Goal: Task Accomplishment & Management: Complete application form

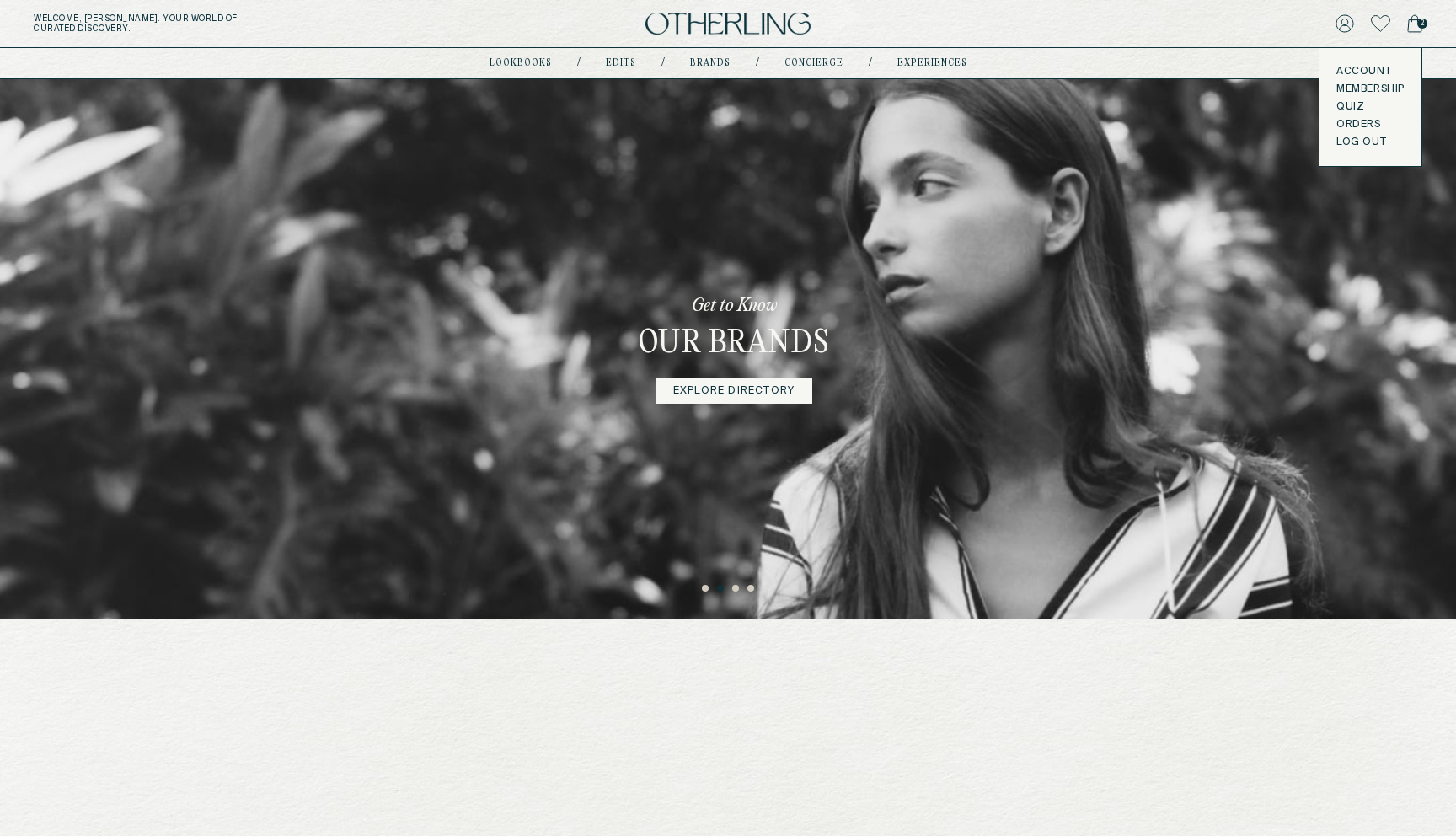
click at [1355, 68] on link "Account" at bounding box center [1371, 71] width 68 height 14
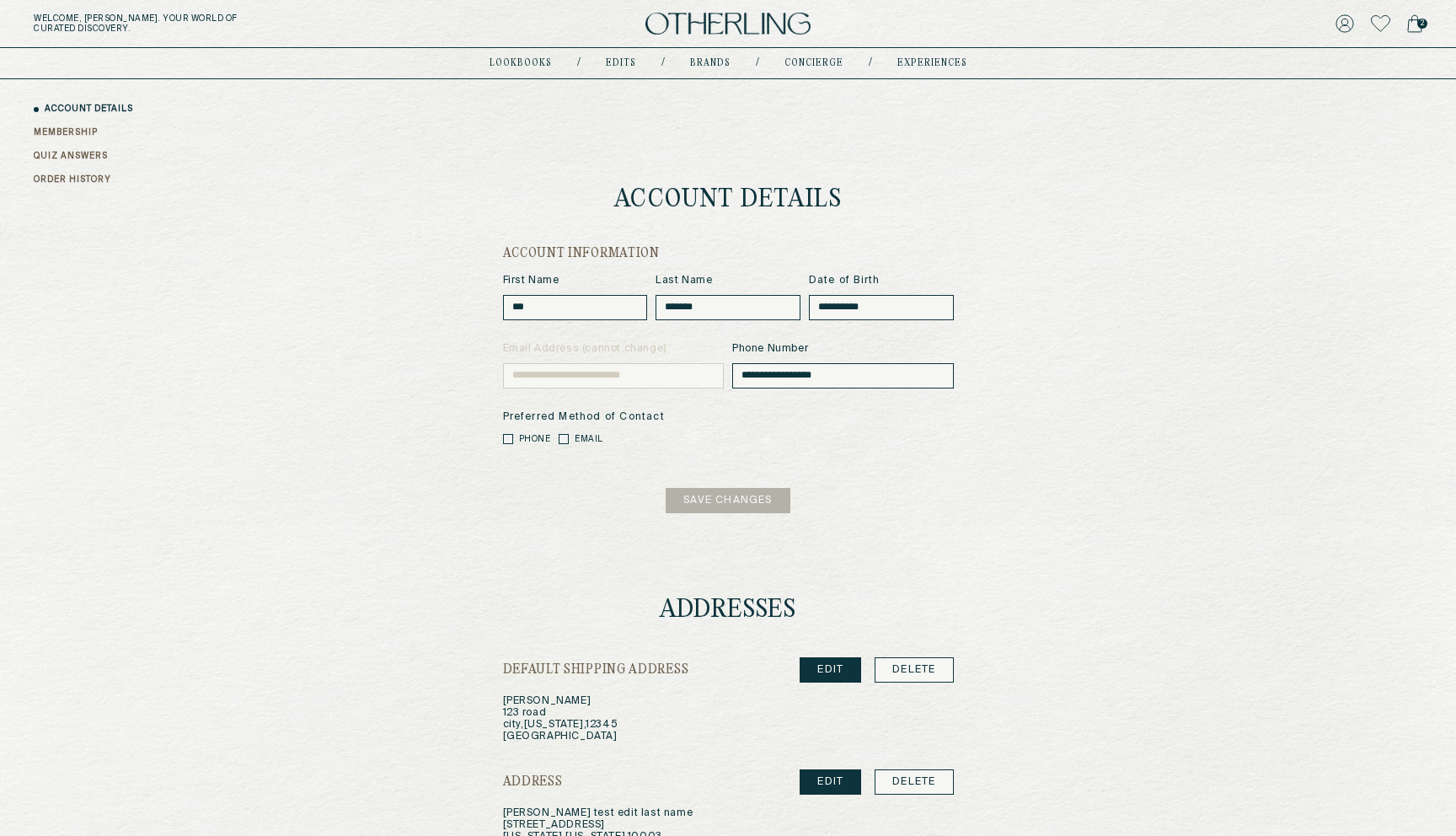
click at [72, 156] on link "QUIZ ANSWERS" at bounding box center [71, 157] width 74 height 13
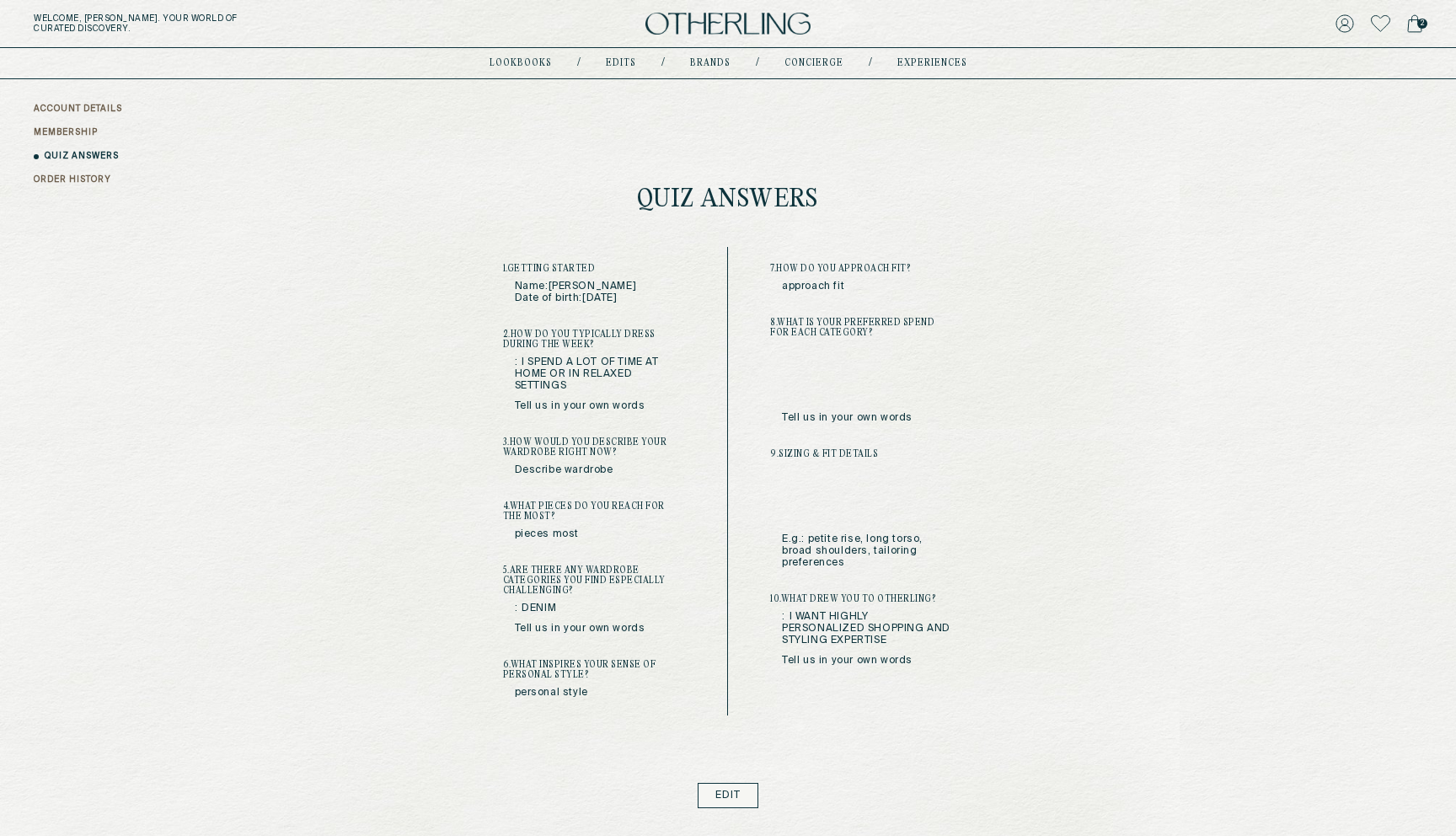
click at [719, 802] on link "Edit" at bounding box center [728, 795] width 62 height 25
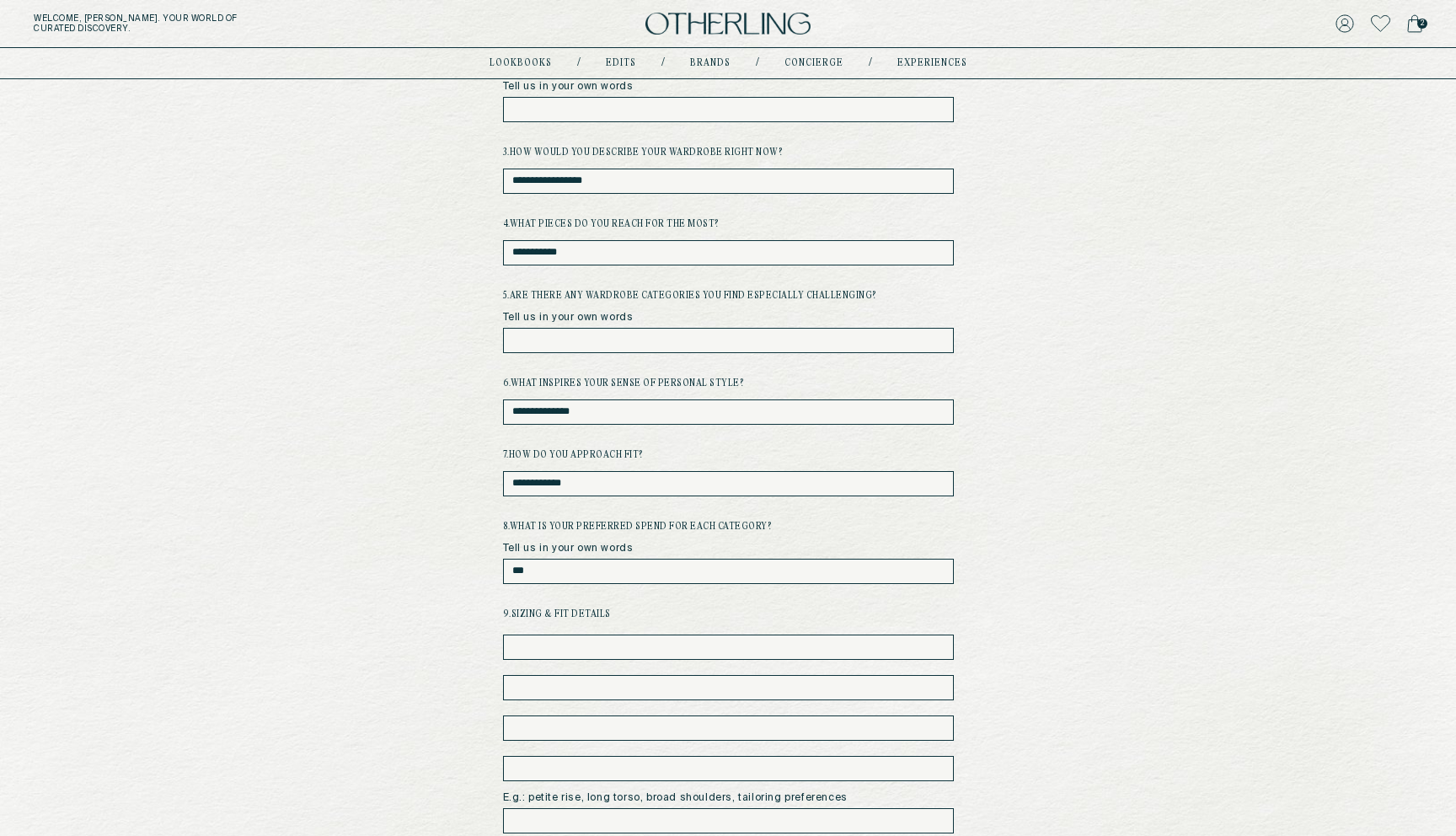
scroll to position [189, 0]
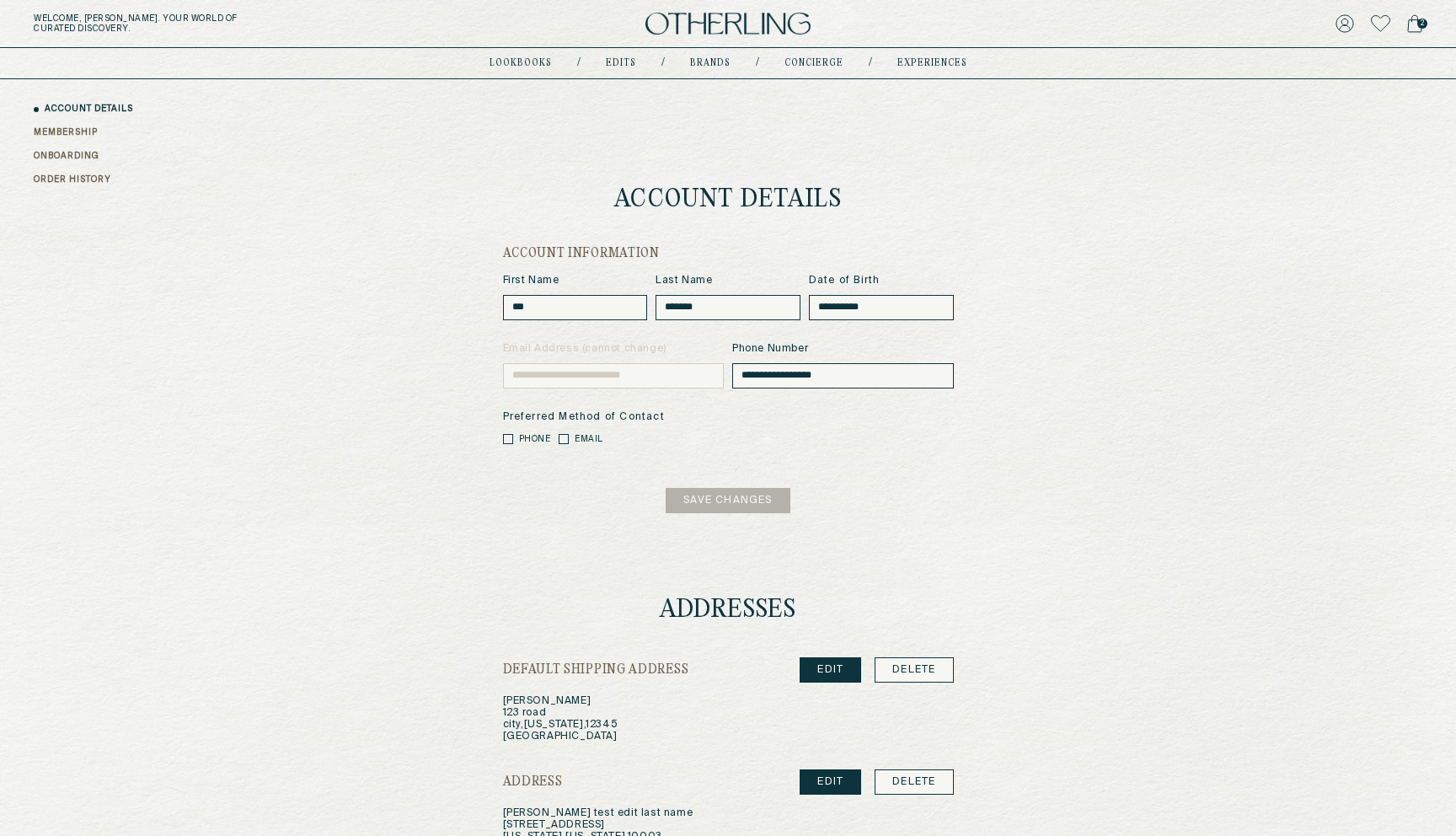
click at [85, 154] on link "ONBOARDING" at bounding box center [66, 157] width 66 height 13
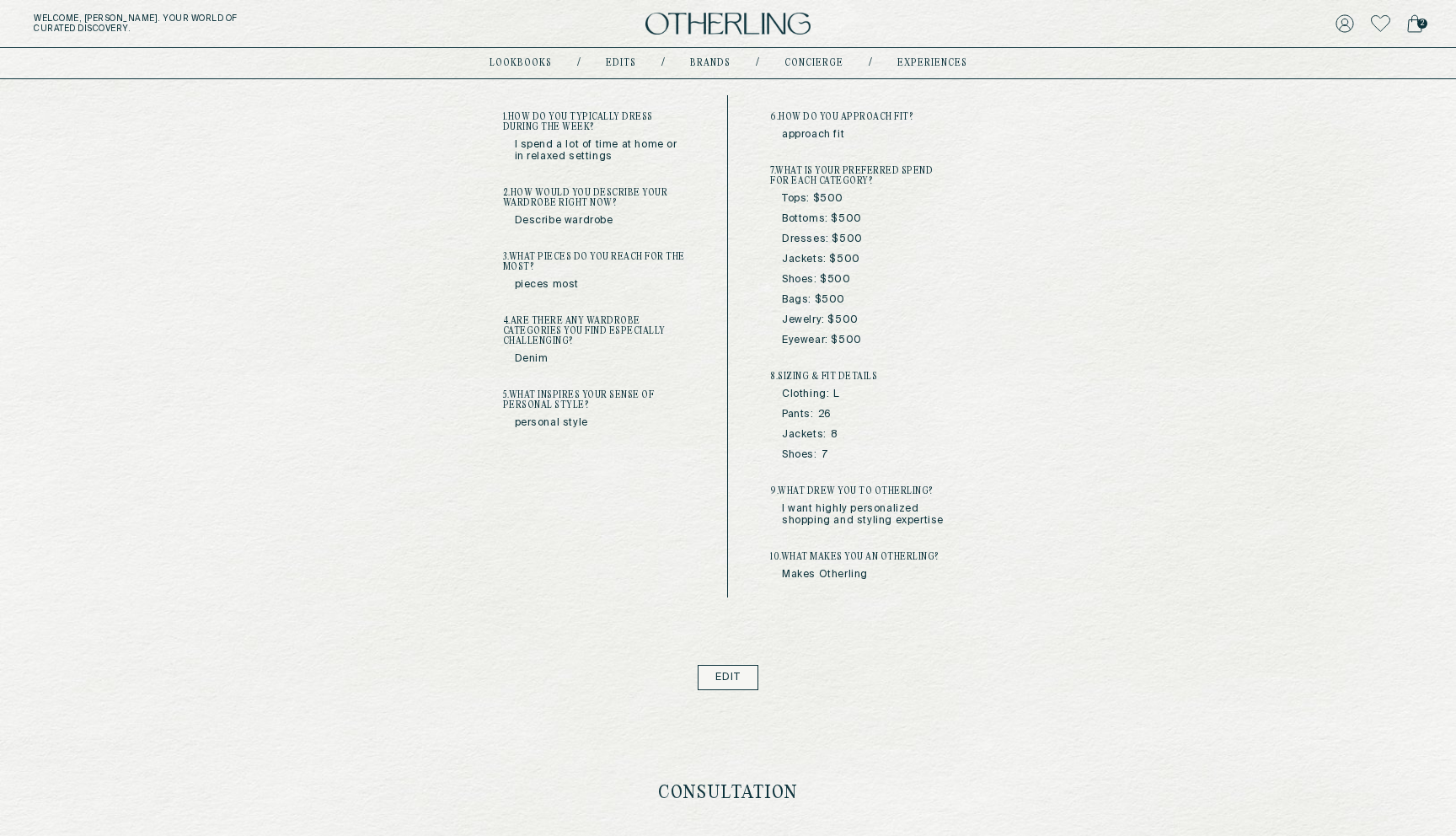
scroll to position [418, 0]
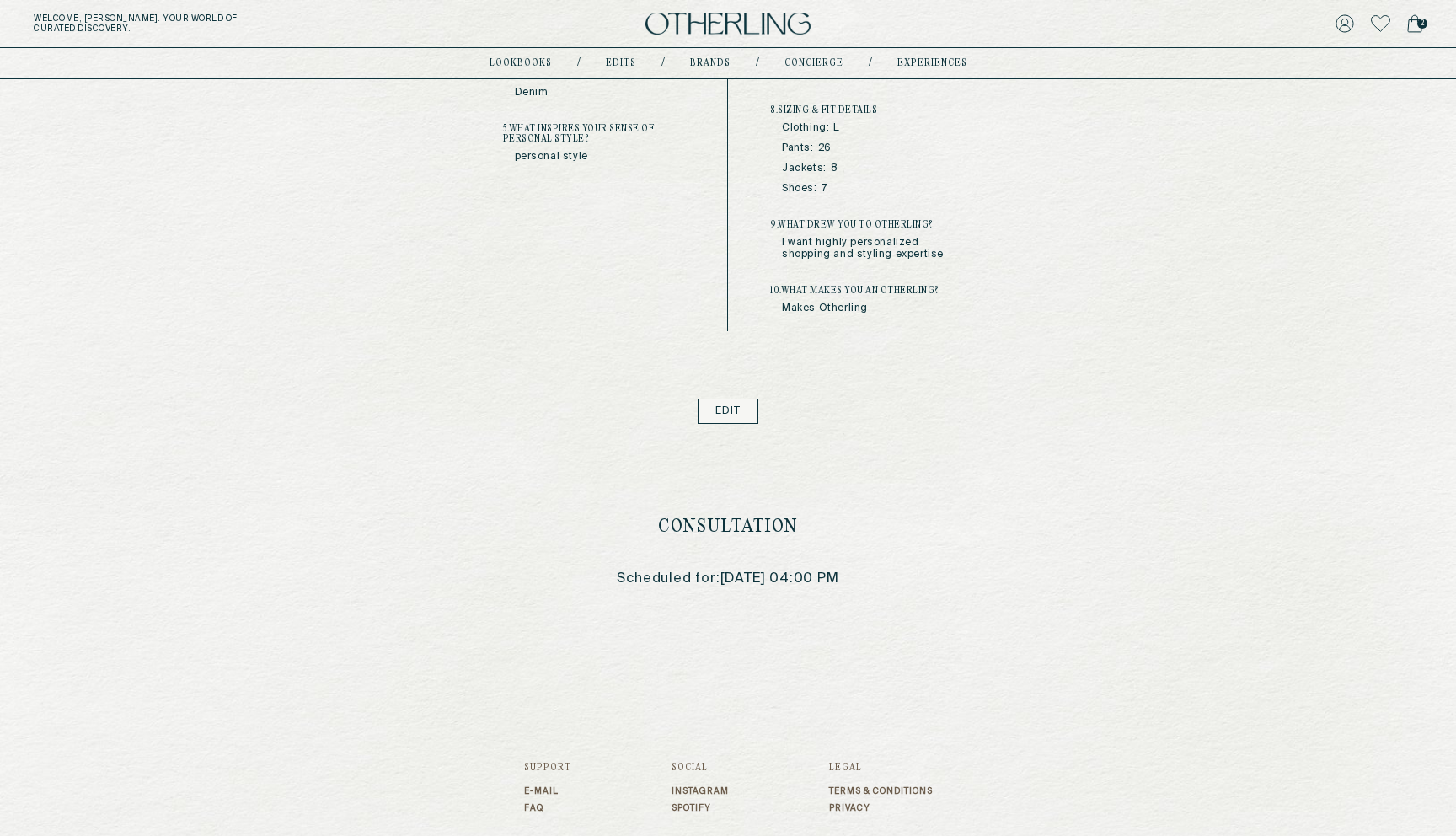
click at [721, 408] on link "Edit" at bounding box center [728, 411] width 62 height 25
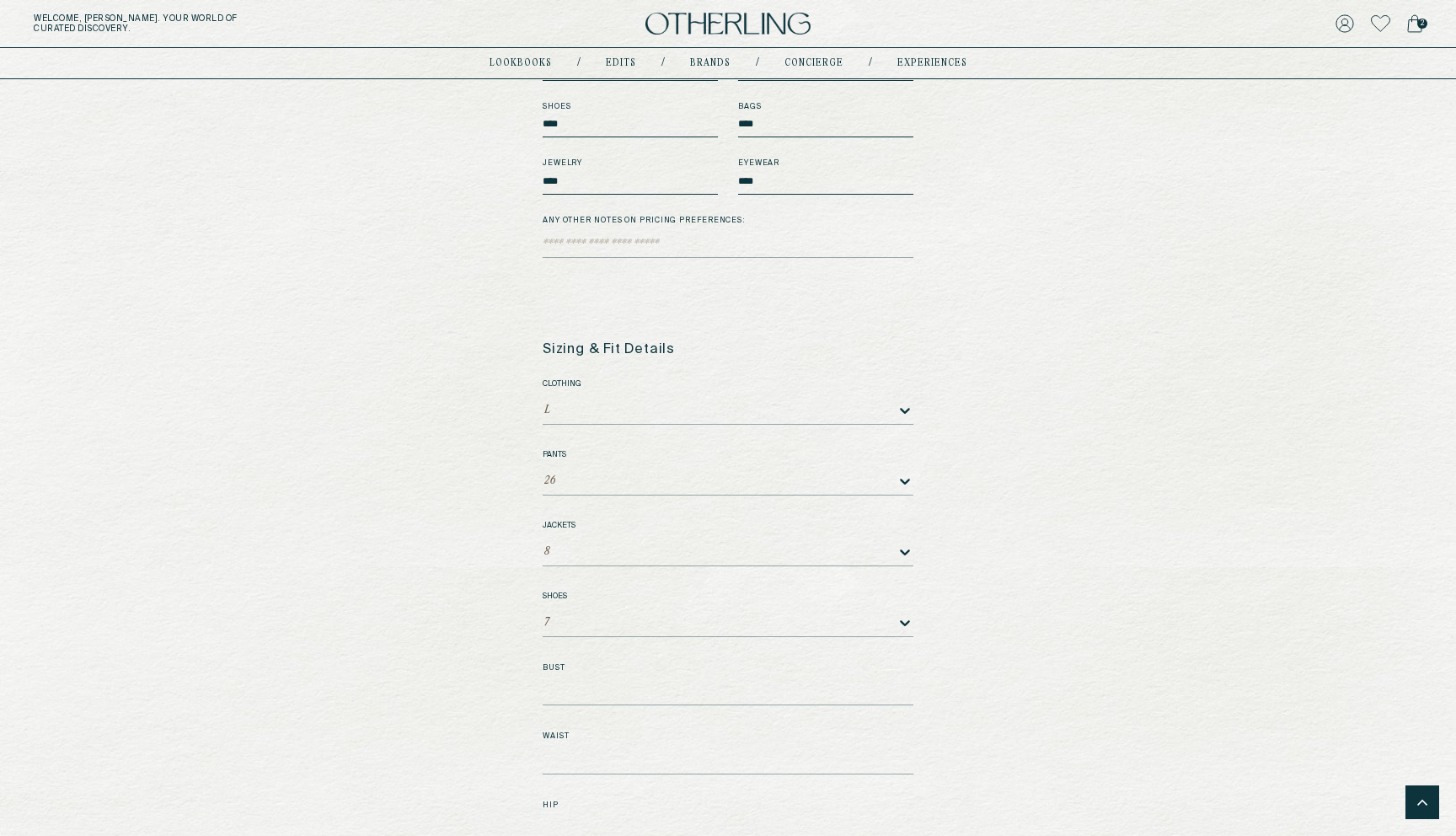
scroll to position [2076, 0]
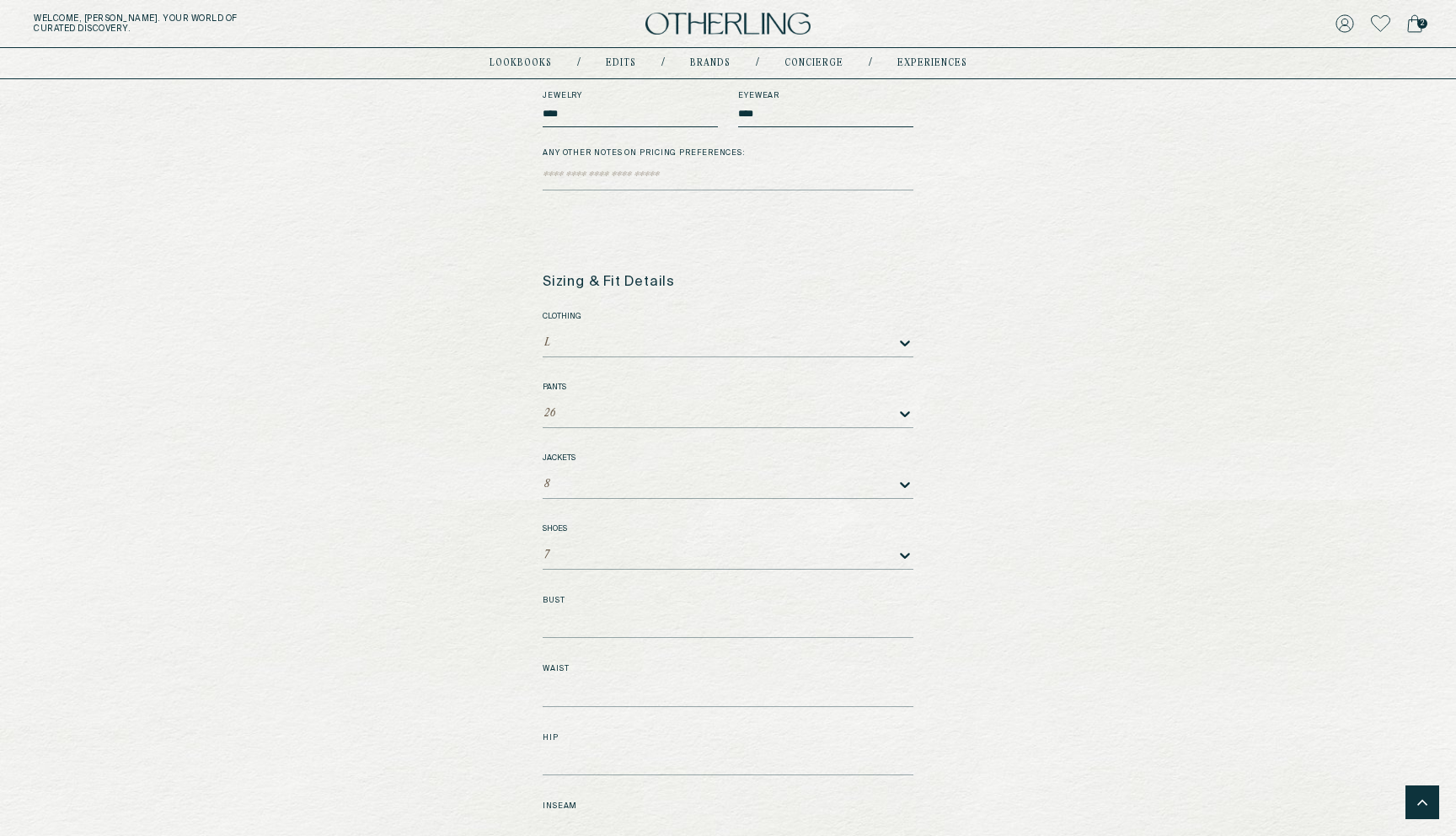
click at [721, 408] on div "26" at bounding box center [720, 414] width 354 height 26
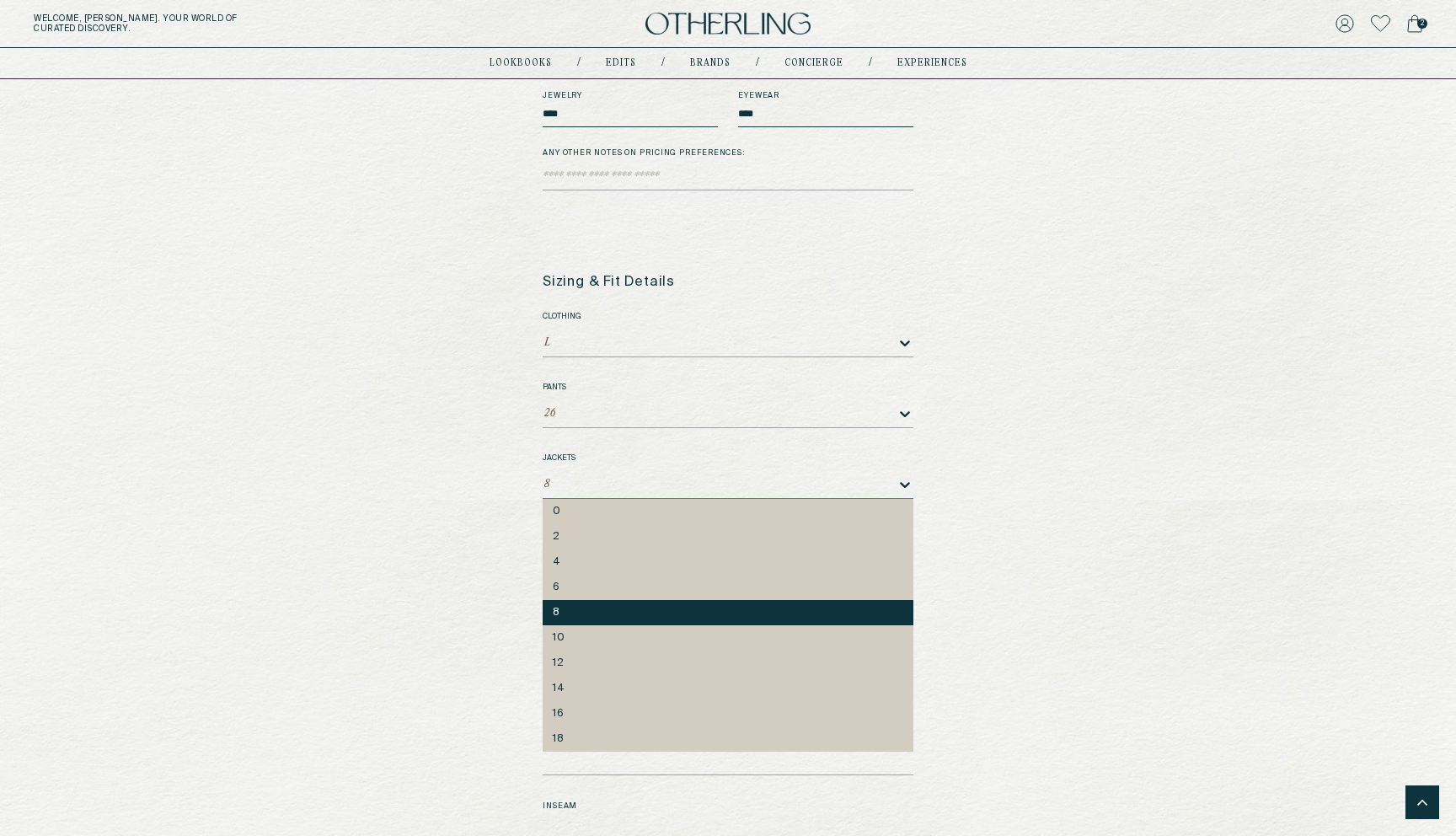
click at [852, 479] on div at bounding box center [724, 484] width 345 height 12
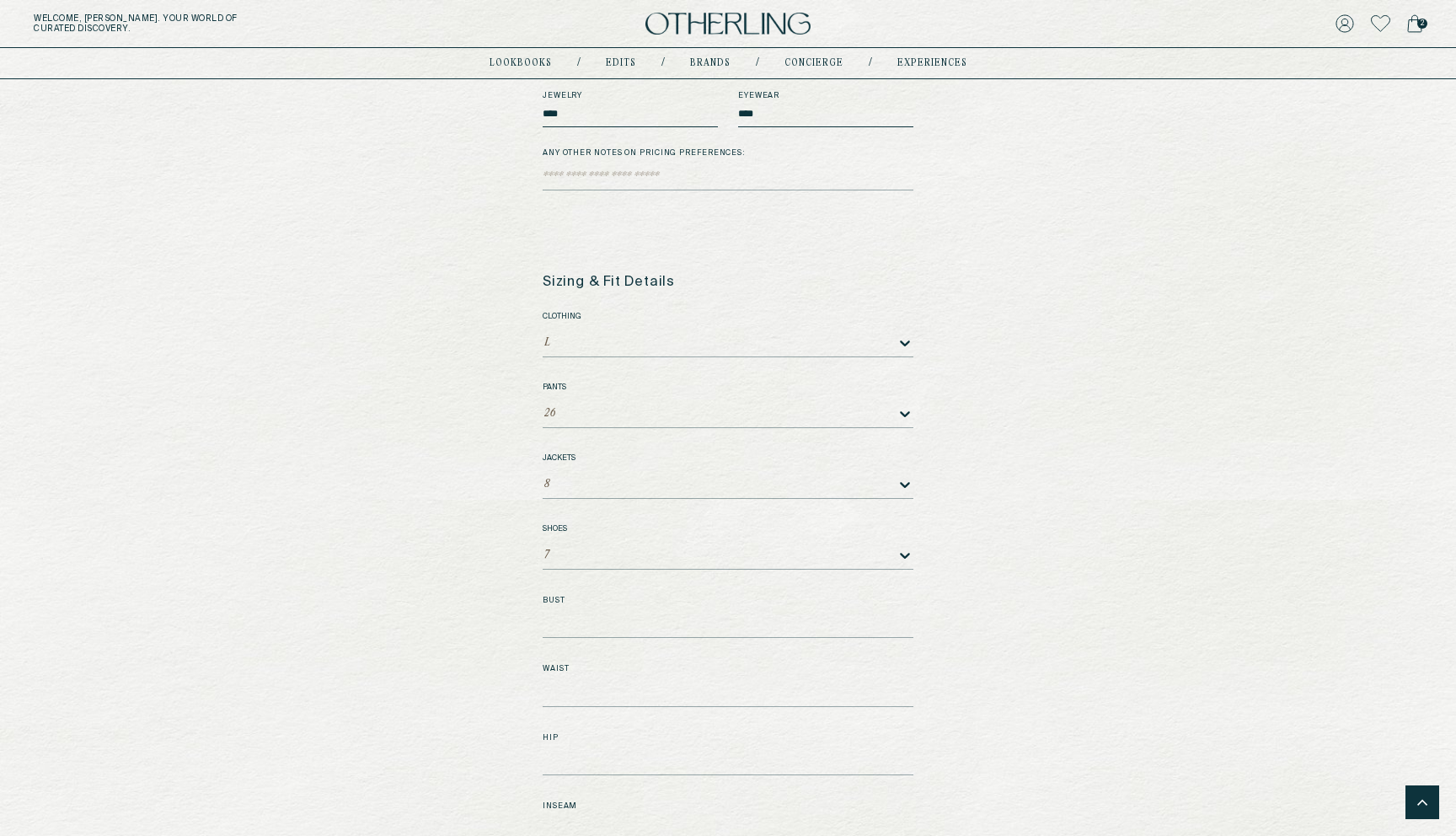
click at [770, 550] on div at bounding box center [724, 555] width 345 height 12
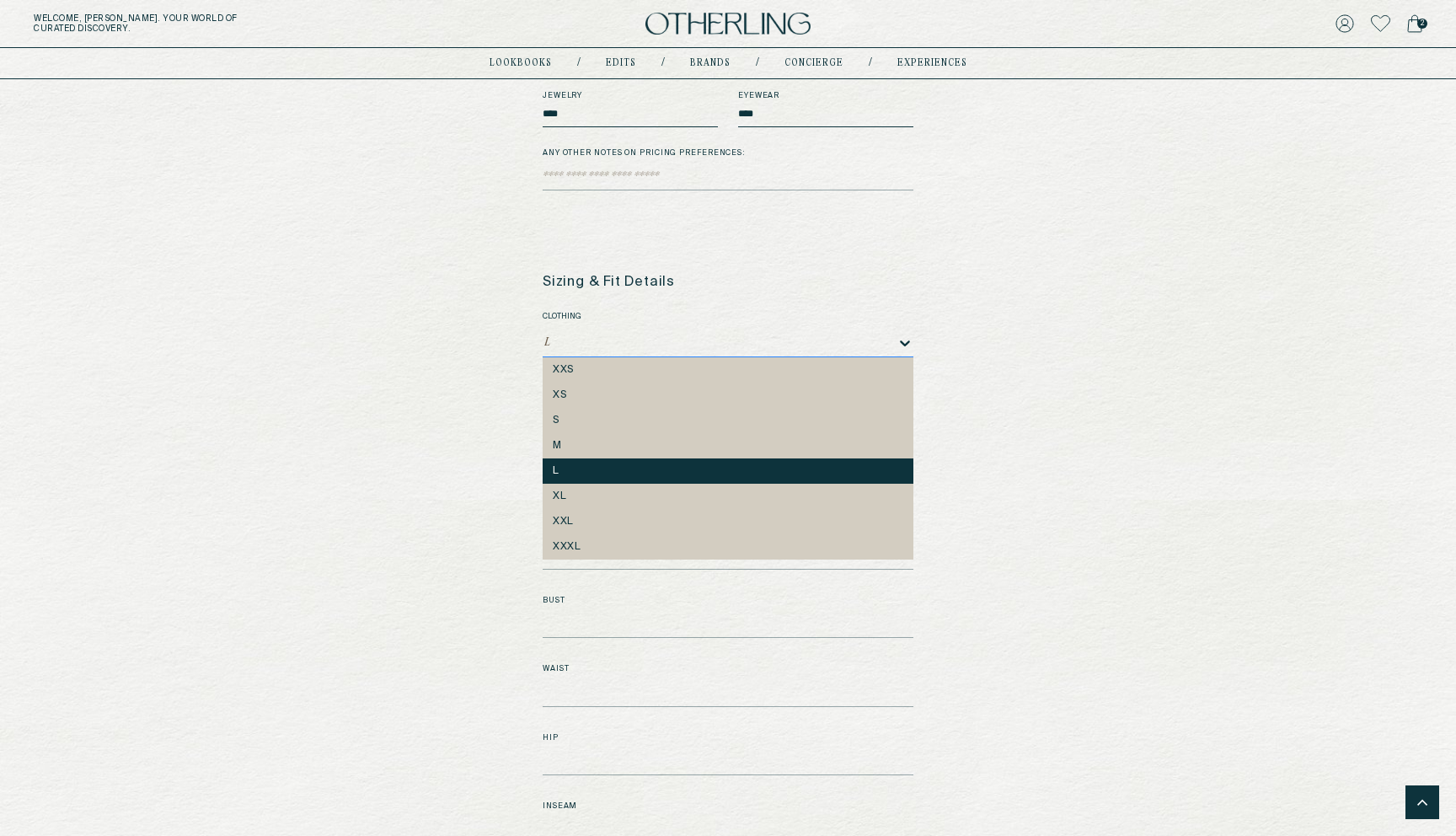
click at [776, 337] on div at bounding box center [725, 342] width 345 height 12
click at [836, 277] on h1 "Sizing & Fit Details" at bounding box center [728, 282] width 371 height 16
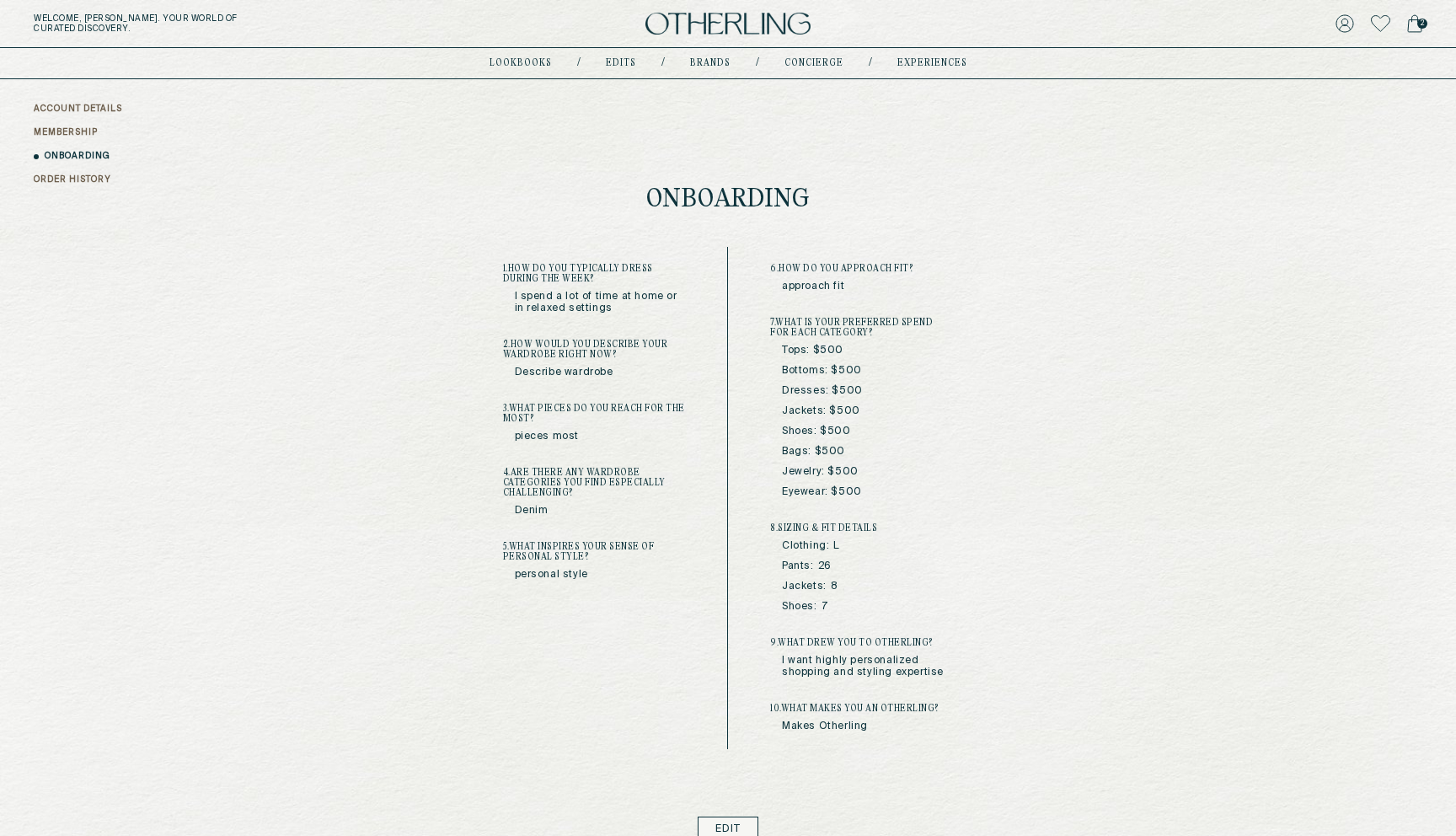
click at [719, 820] on link "Edit" at bounding box center [728, 829] width 62 height 25
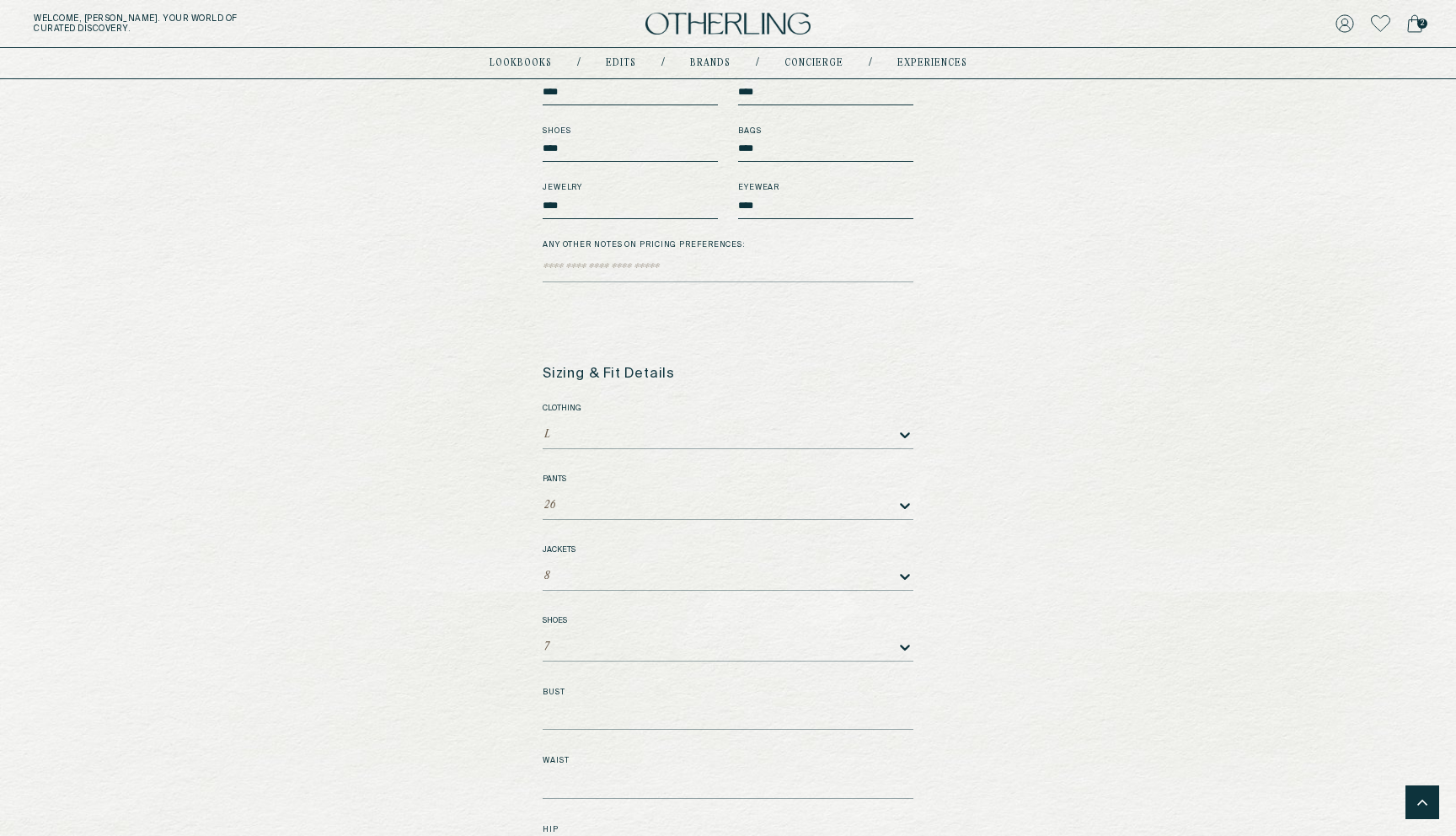
scroll to position [2020, 0]
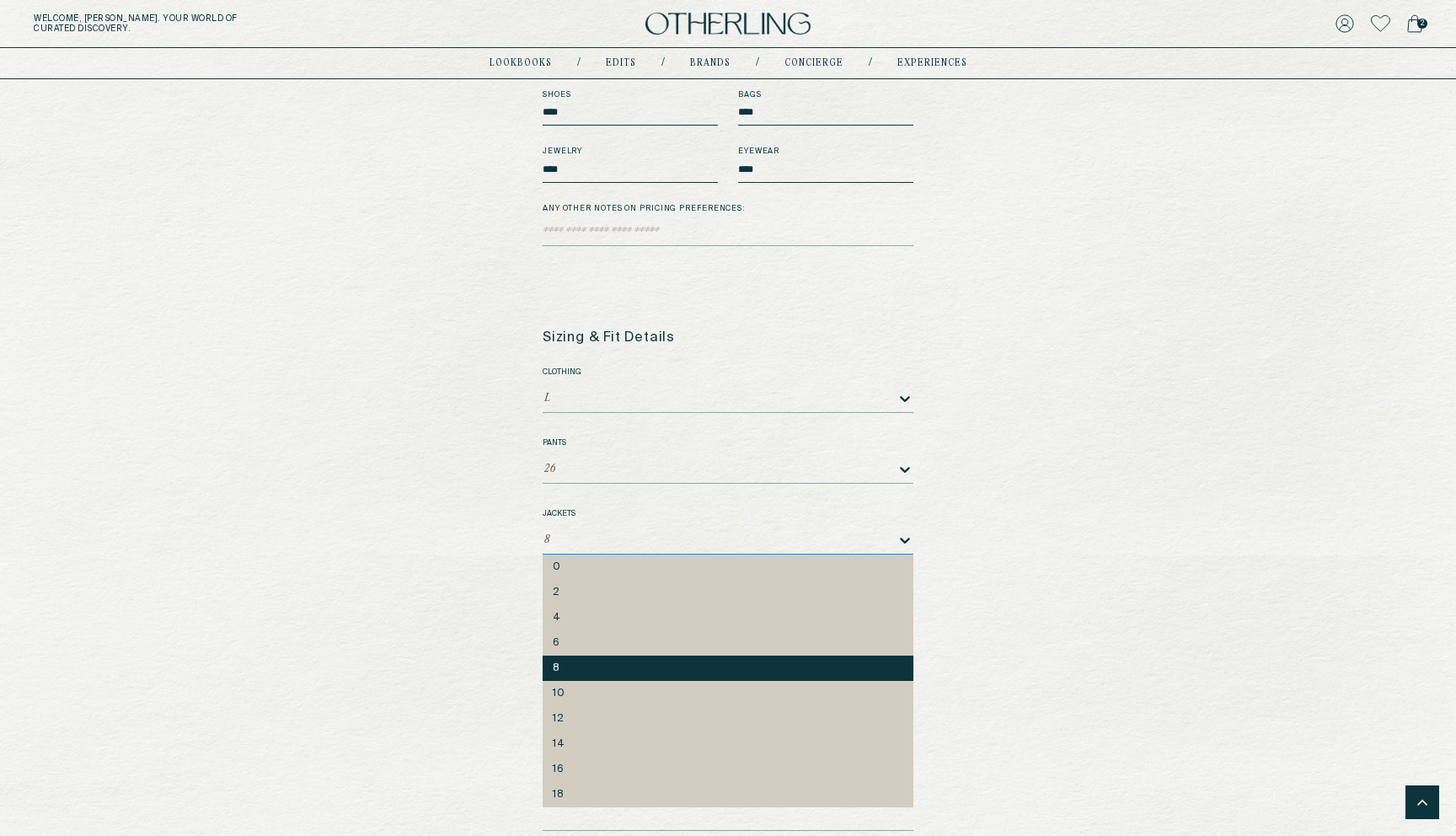
click at [644, 534] on div at bounding box center [724, 540] width 345 height 12
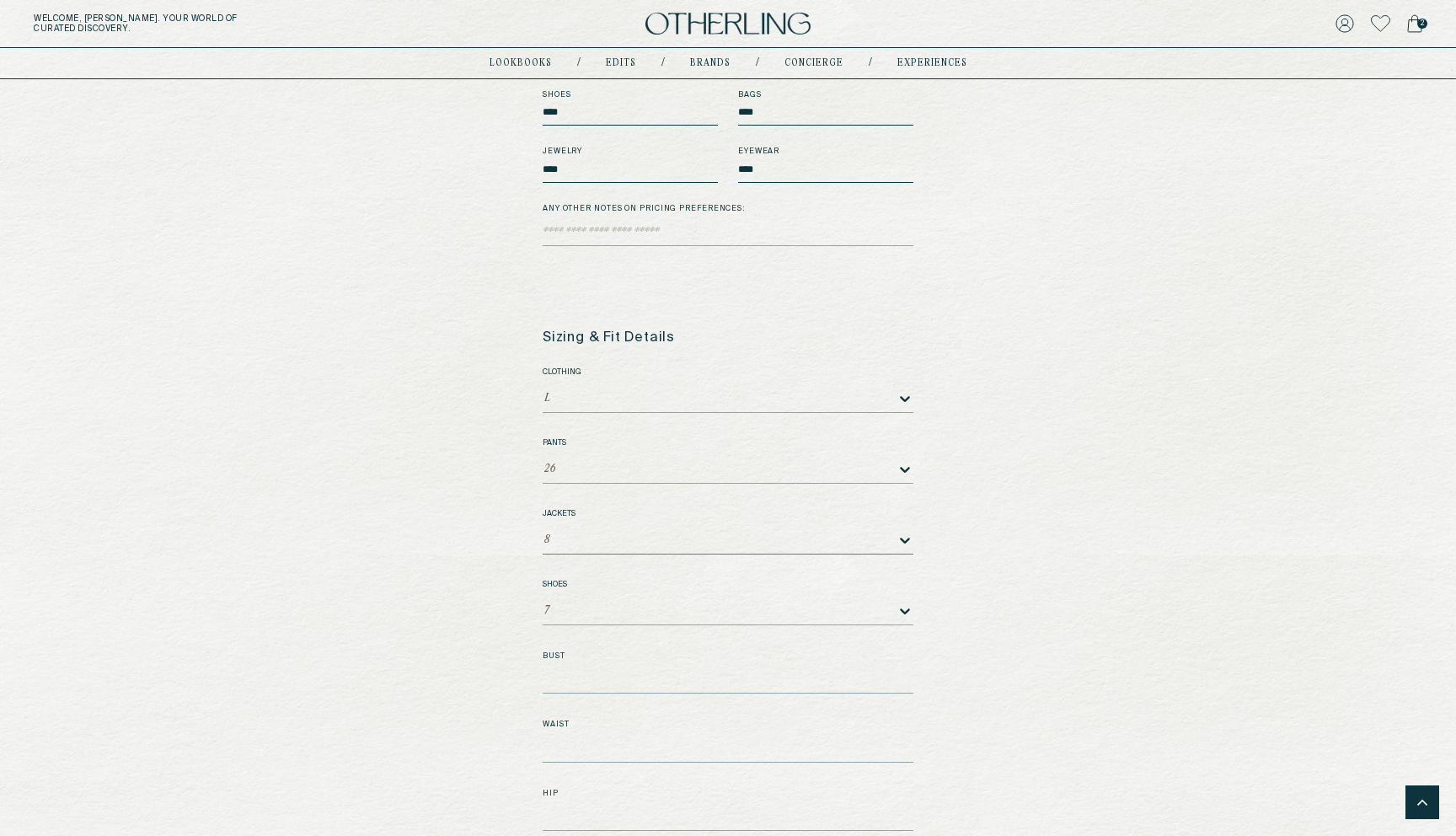
click at [644, 534] on div at bounding box center [724, 540] width 345 height 12
click at [656, 395] on div "L" at bounding box center [720, 399] width 354 height 26
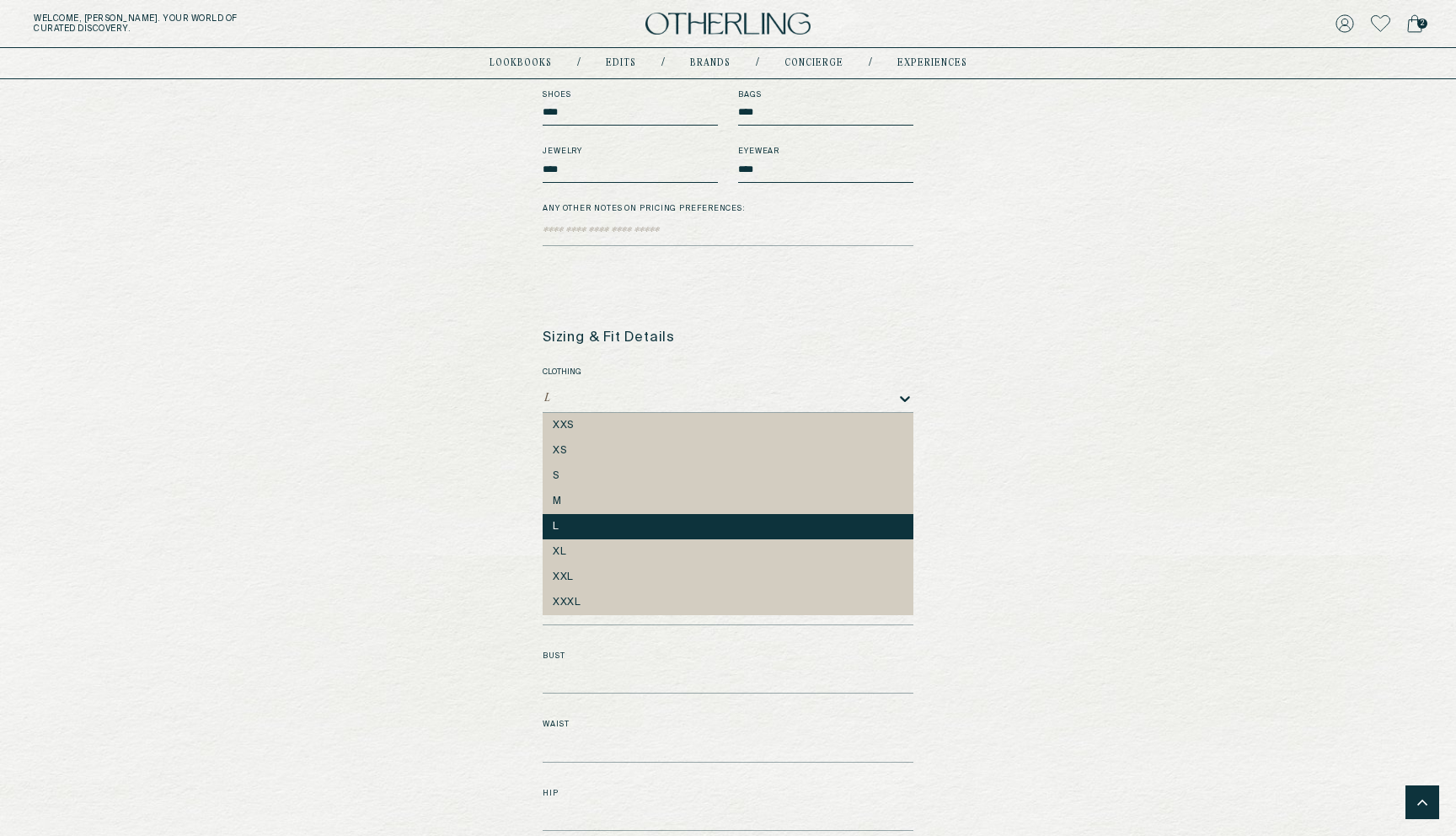
click at [689, 367] on h5 "Clothing" at bounding box center [728, 372] width 371 height 10
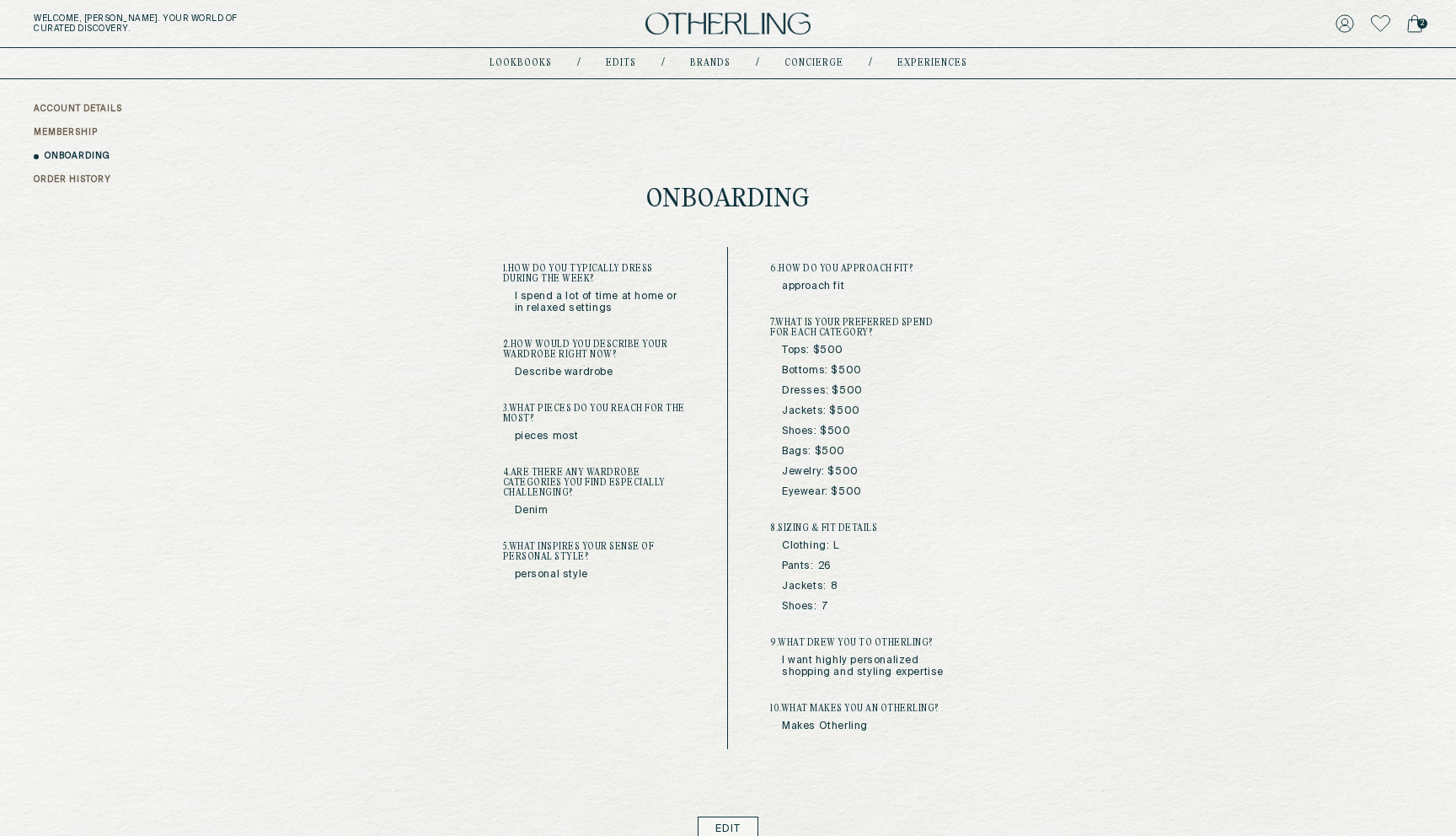
click at [713, 825] on link "Edit" at bounding box center [728, 829] width 62 height 25
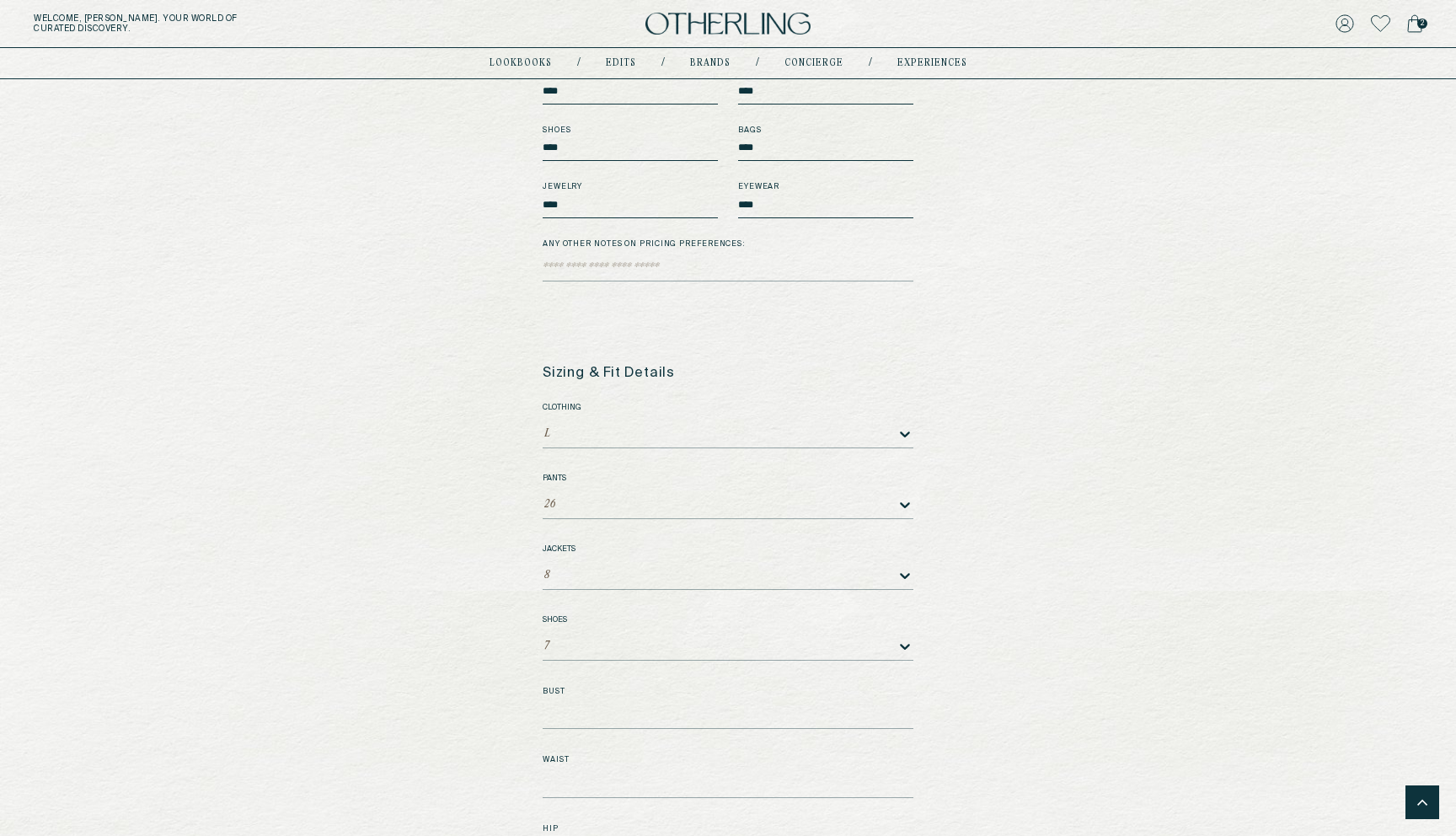
scroll to position [1987, 0]
click at [561, 426] on div at bounding box center [725, 432] width 345 height 12
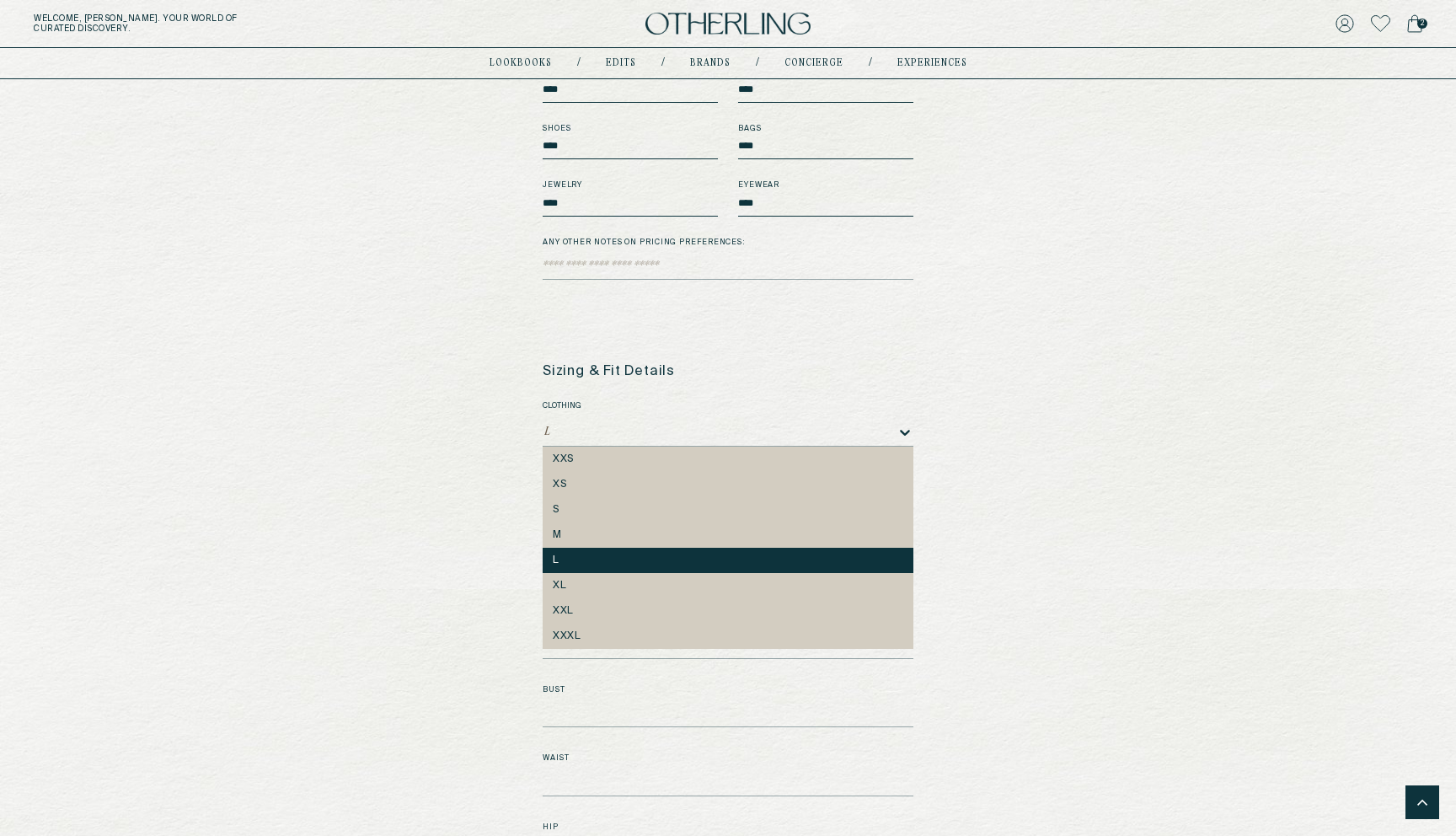
click at [560, 555] on div "L" at bounding box center [728, 560] width 351 height 12
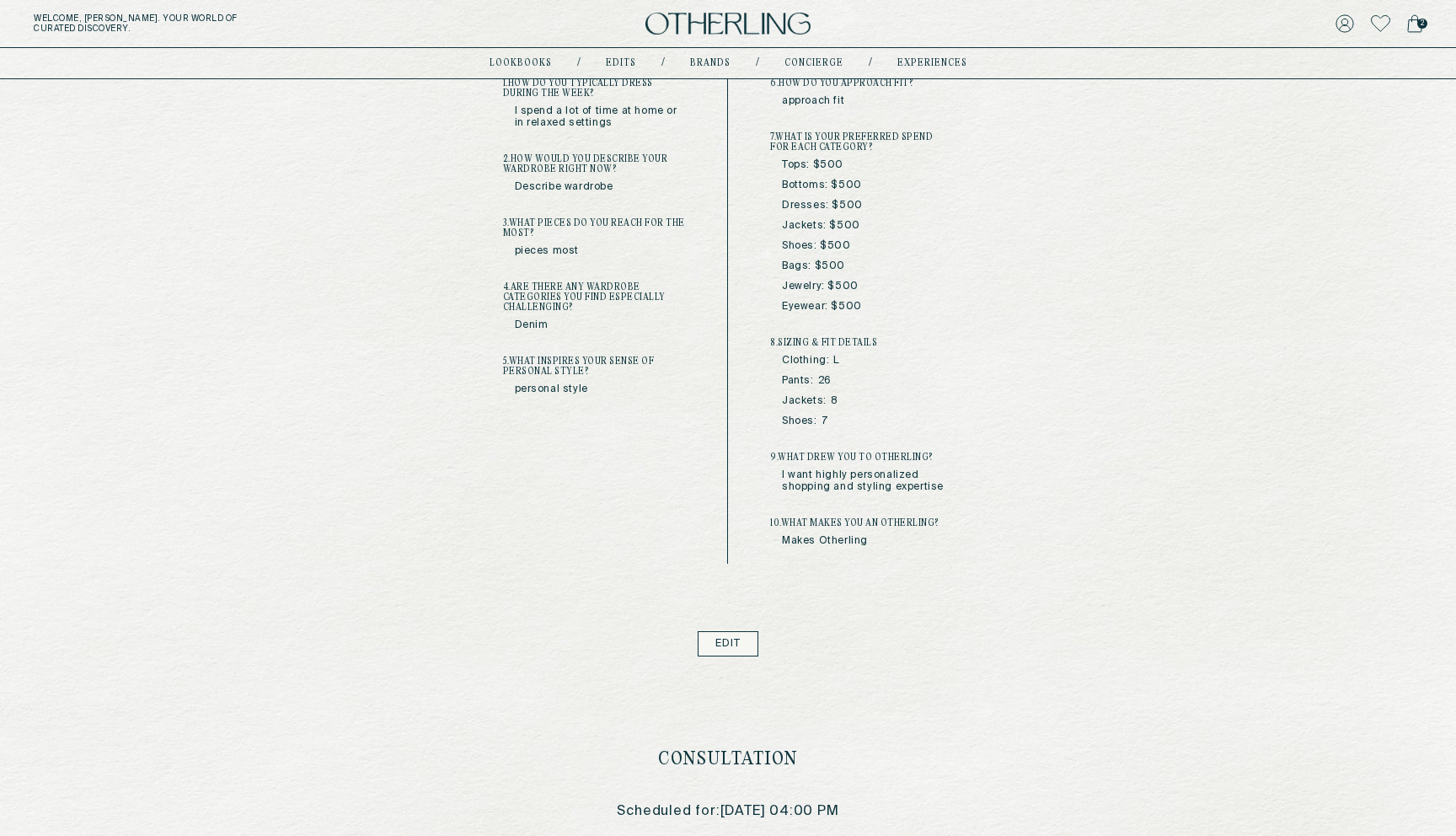
scroll to position [289, 0]
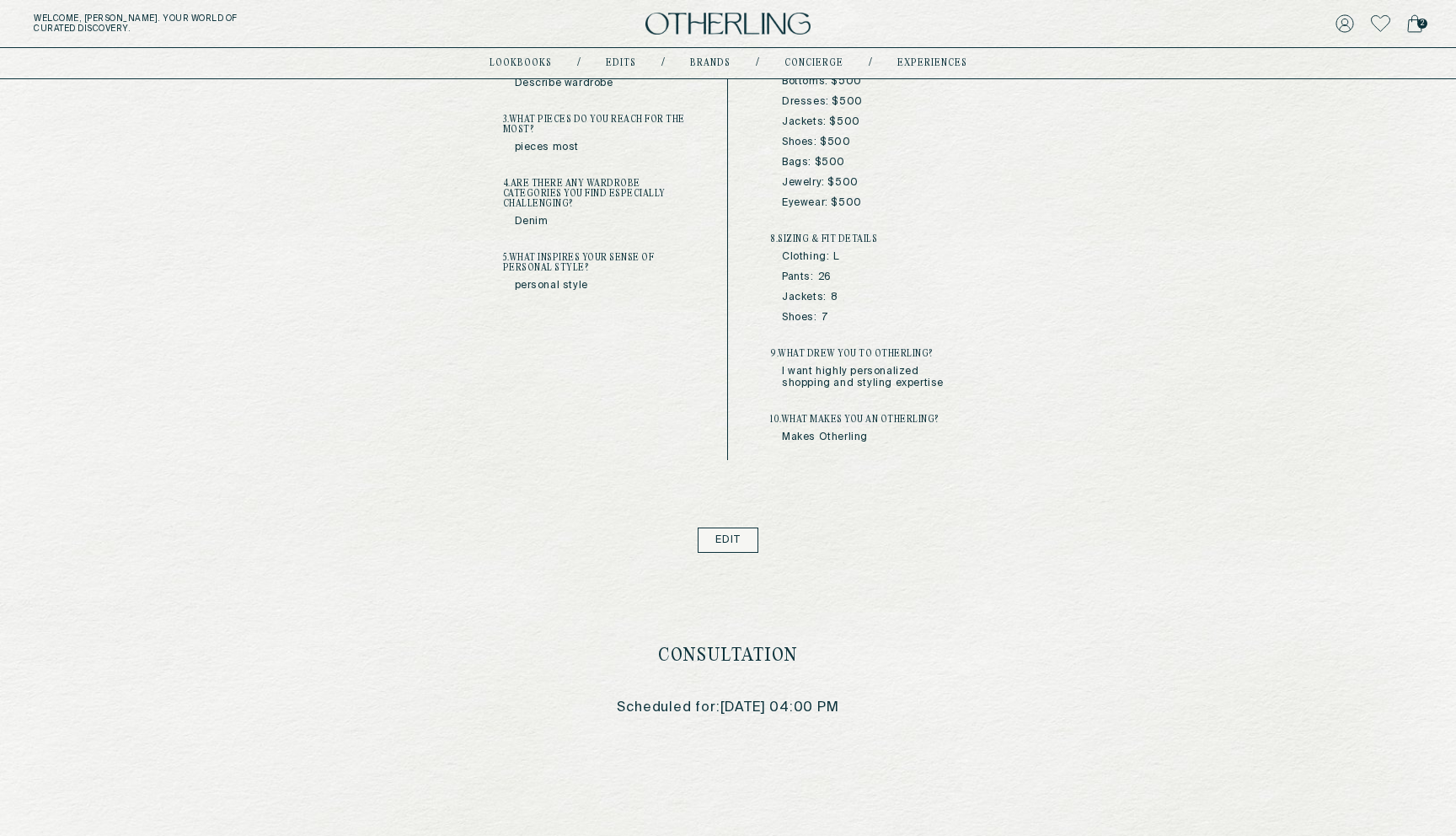
click at [726, 549] on link "Edit" at bounding box center [728, 540] width 62 height 25
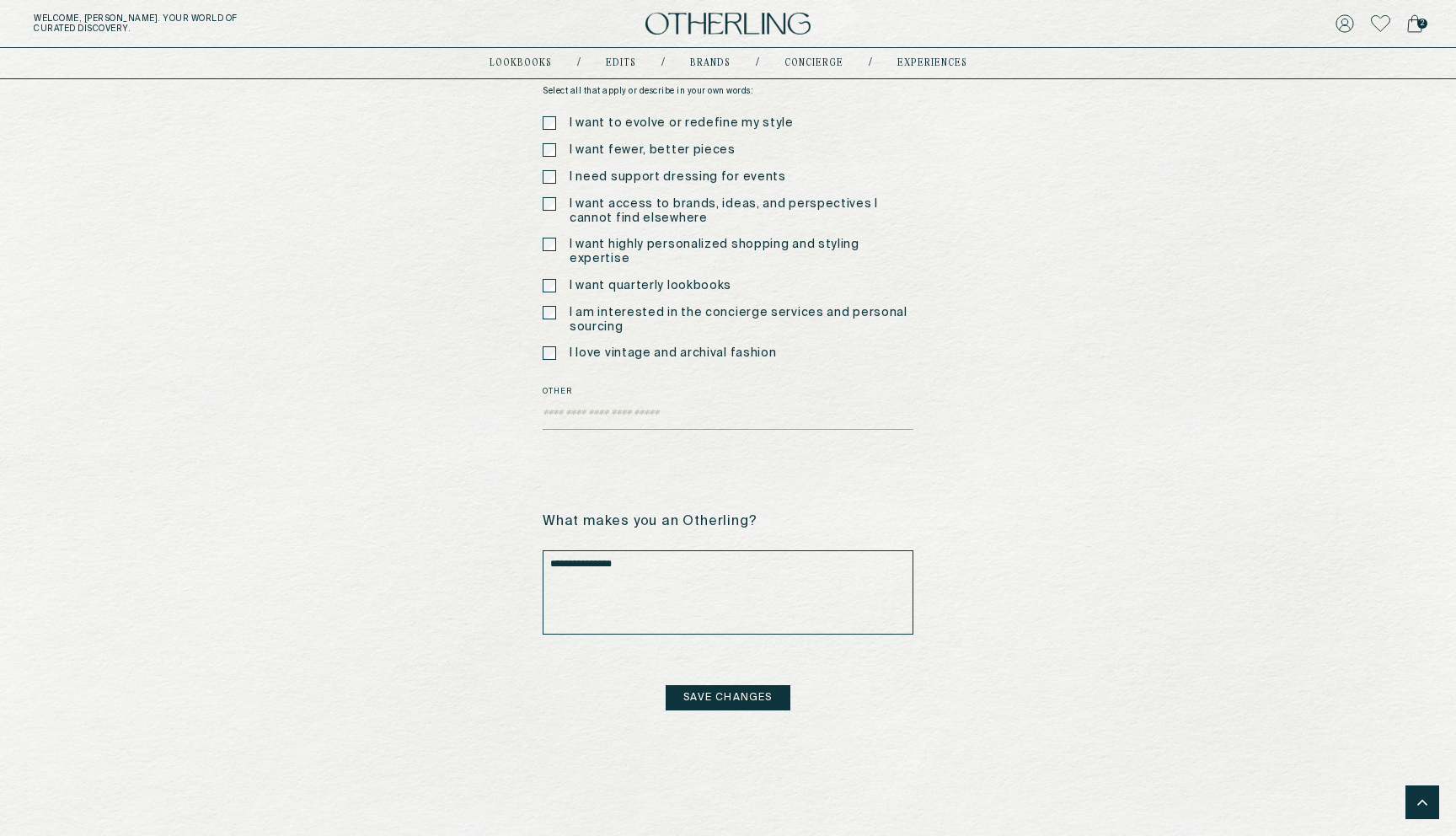
scroll to position [3149, 0]
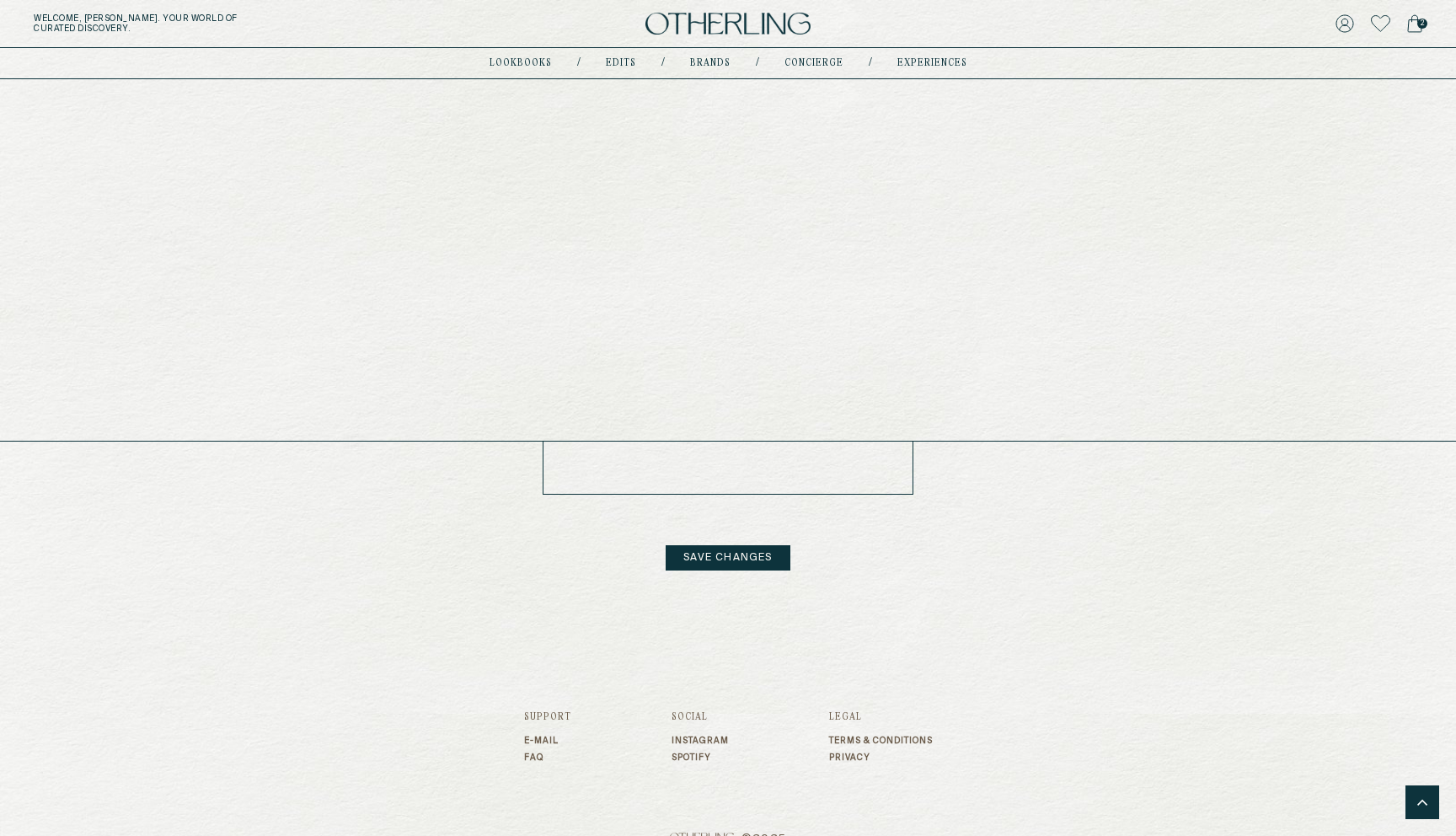
click at [621, 63] on link "Edits" at bounding box center [621, 63] width 30 height 8
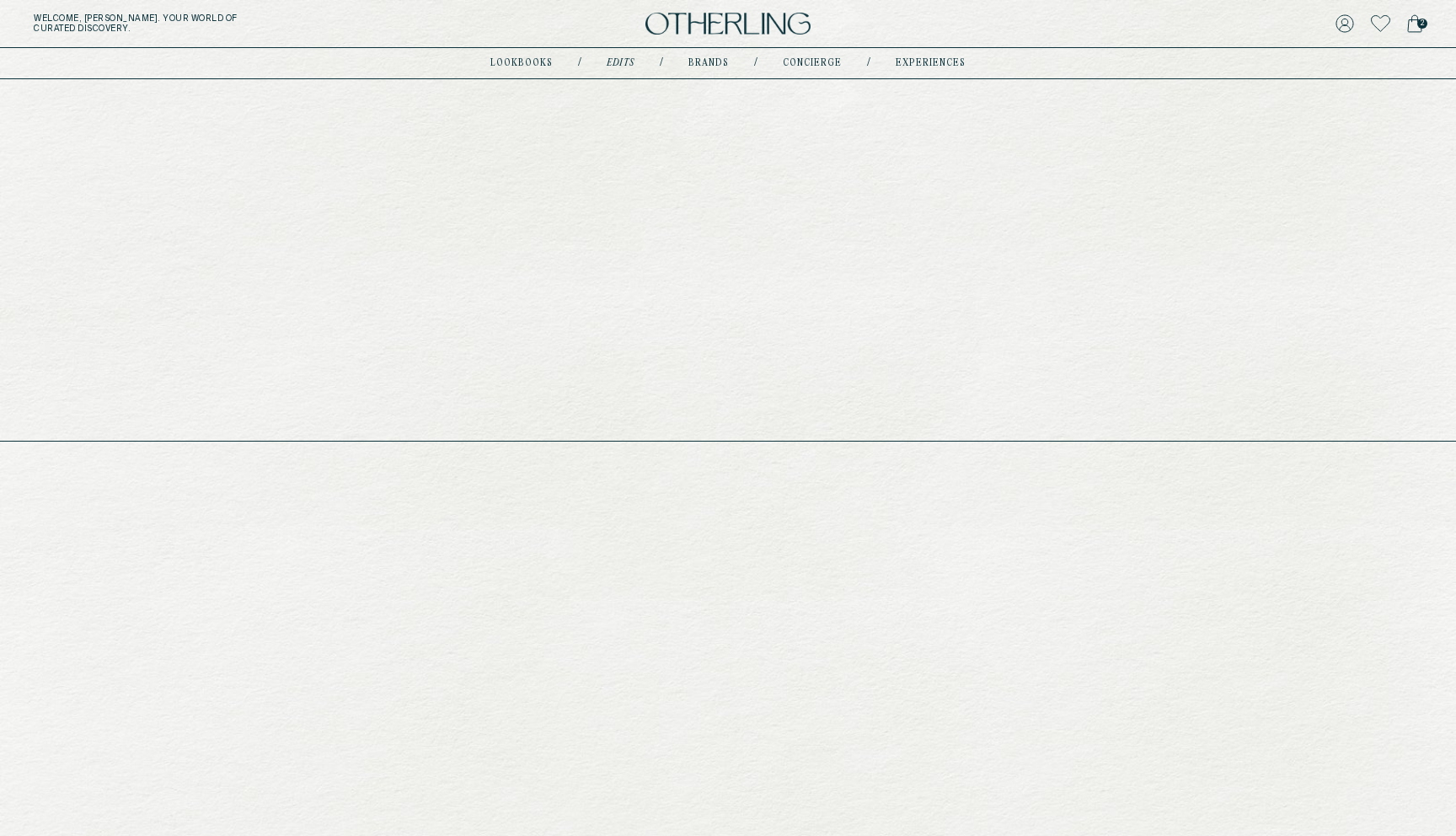
click at [549, 59] on link "lookbooks" at bounding box center [522, 63] width 63 height 8
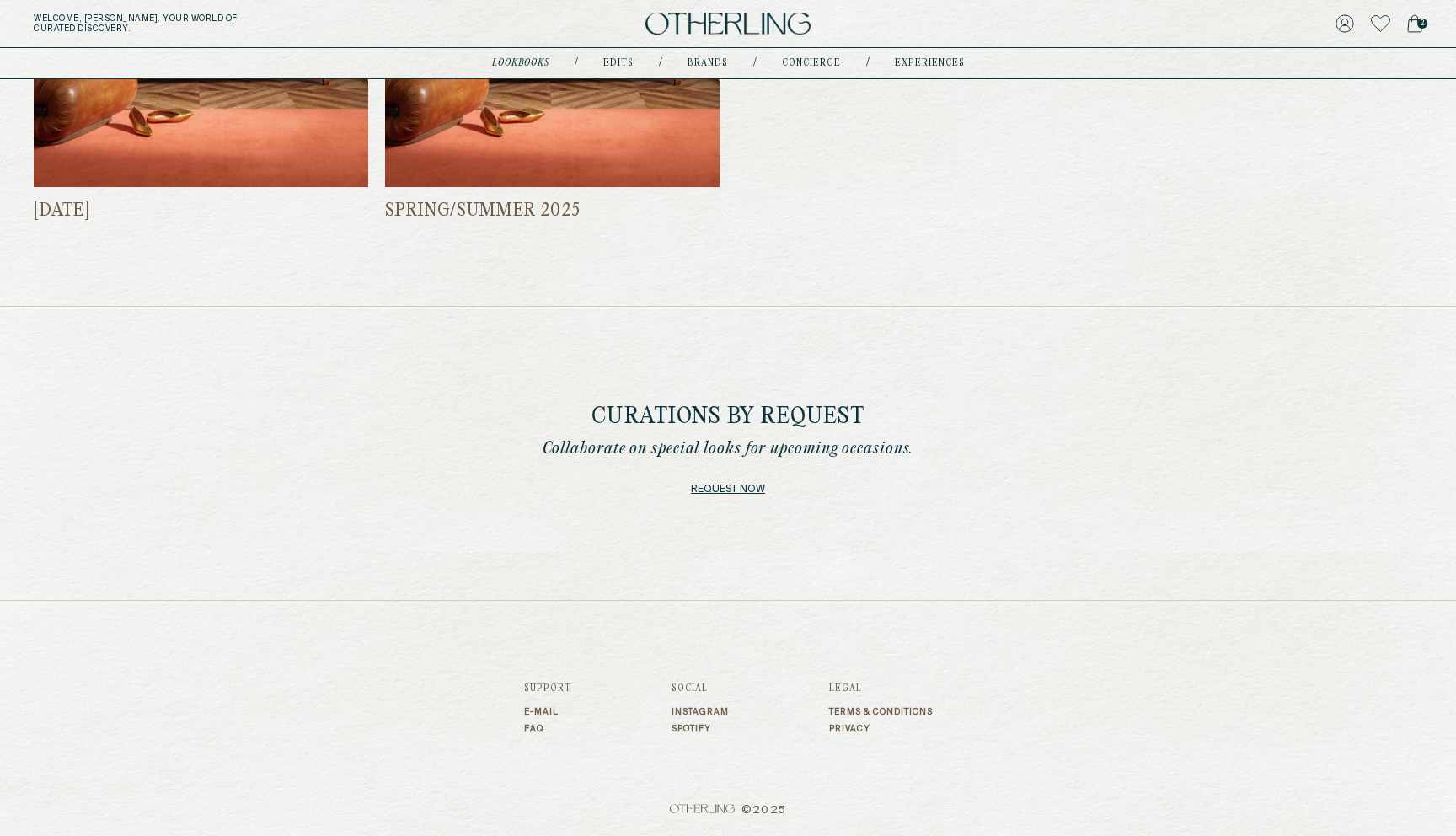
scroll to position [1070, 0]
click at [731, 491] on link "Request now" at bounding box center [728, 490] width 74 height 24
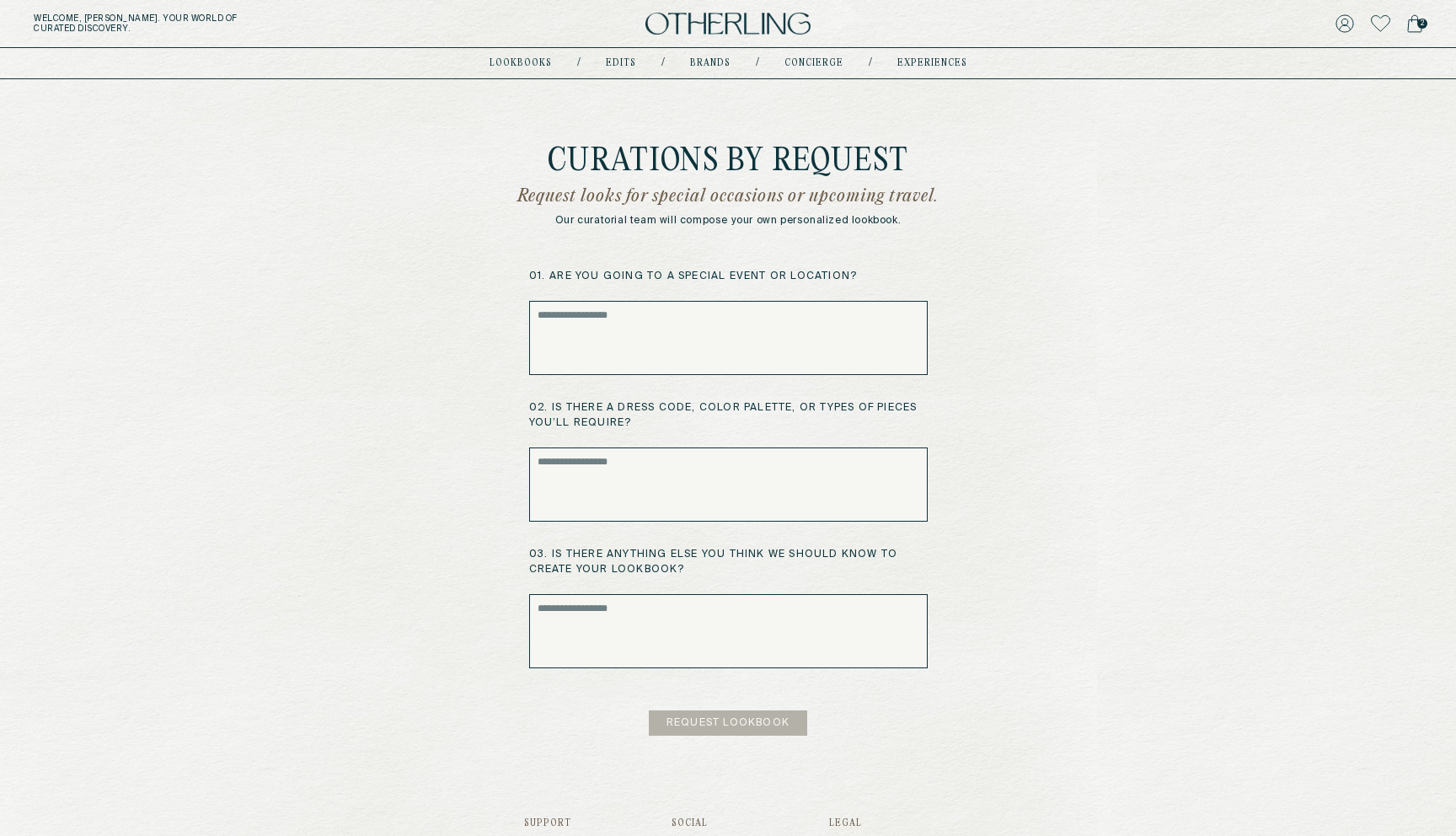
click at [662, 363] on textarea at bounding box center [729, 338] width 399 height 74
click at [636, 348] on textarea "****" at bounding box center [729, 338] width 399 height 74
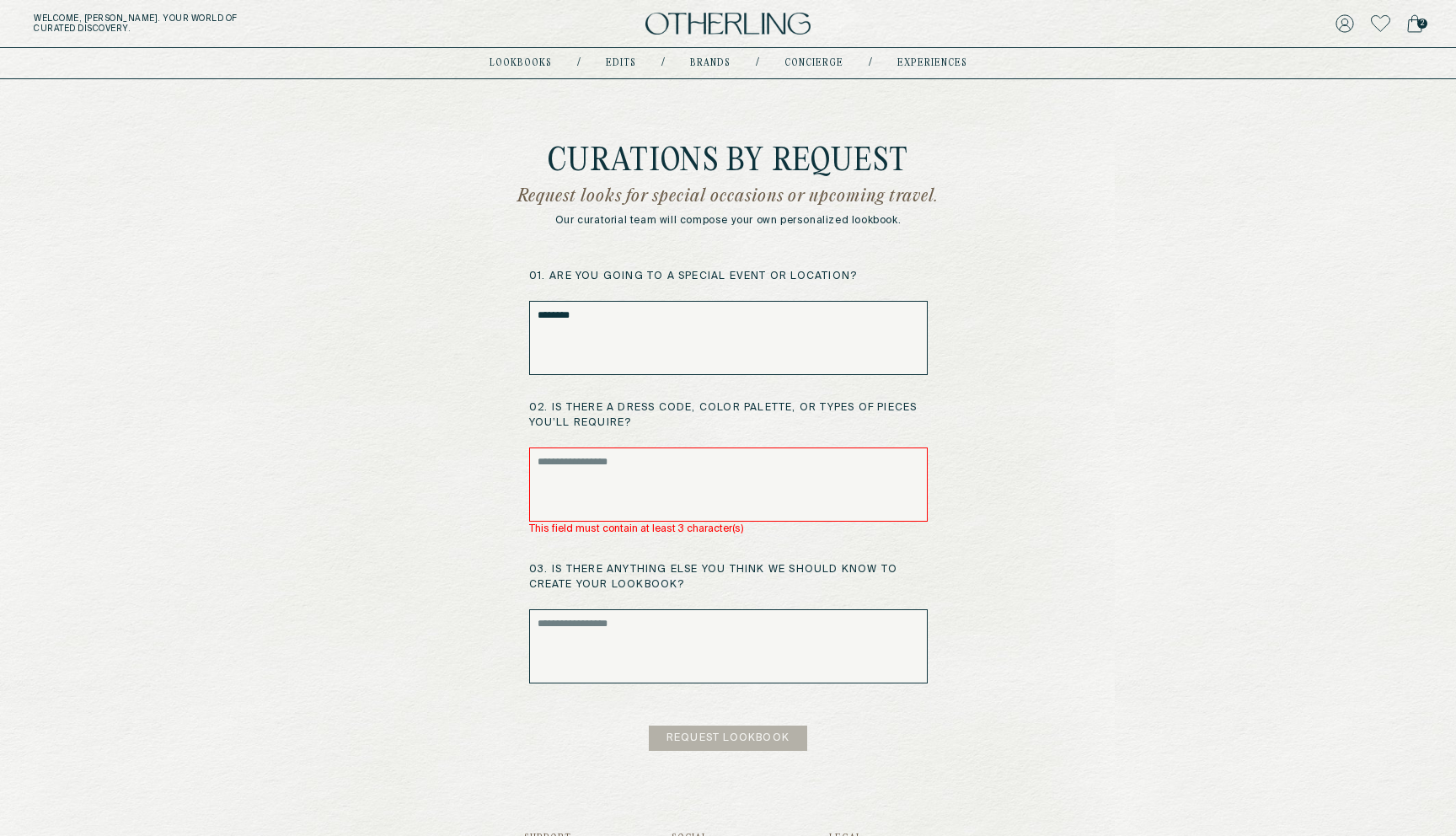
type textarea "********"
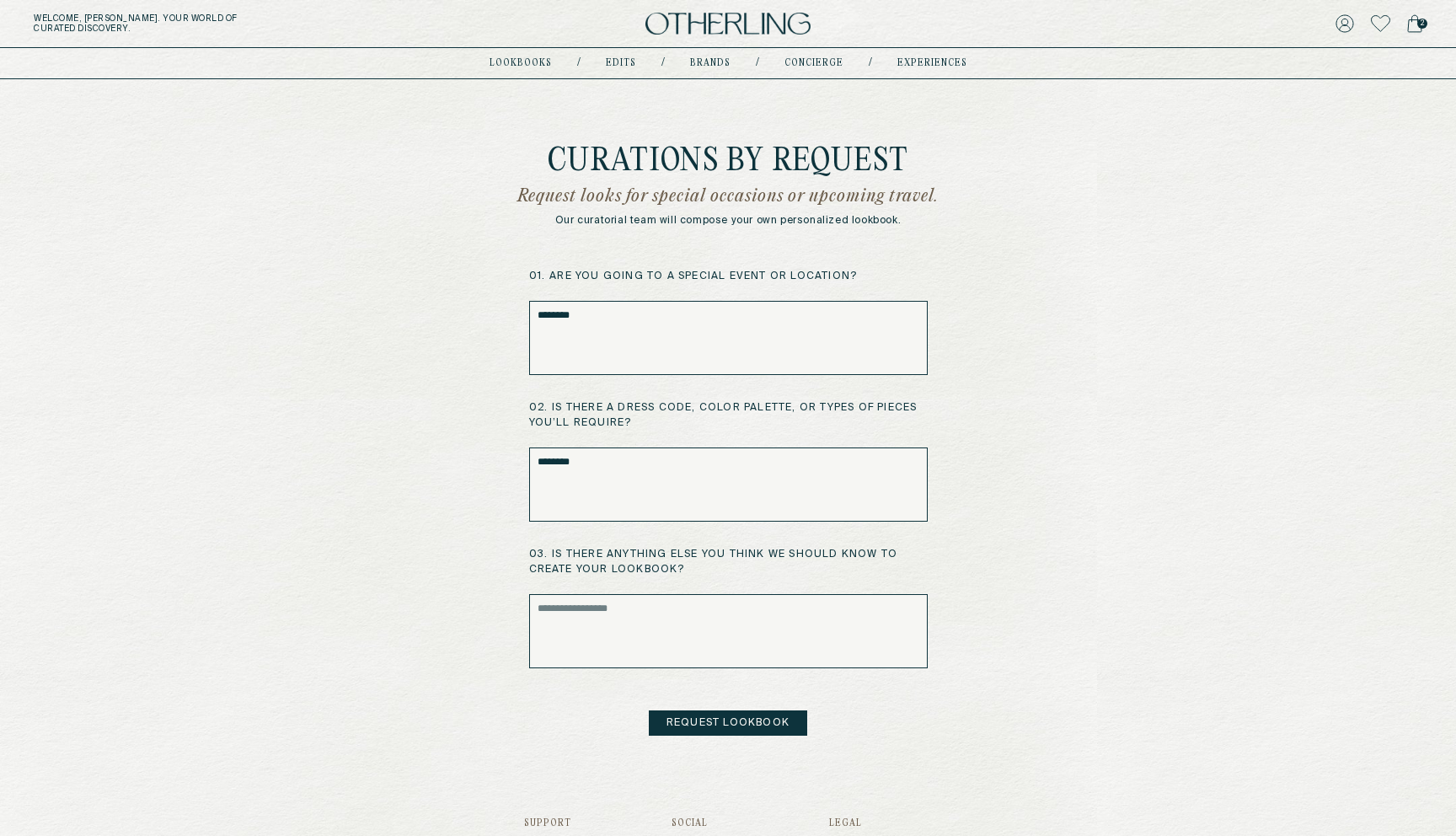
type textarea "********"
click at [699, 726] on button "Request Lookbook" at bounding box center [728, 723] width 159 height 25
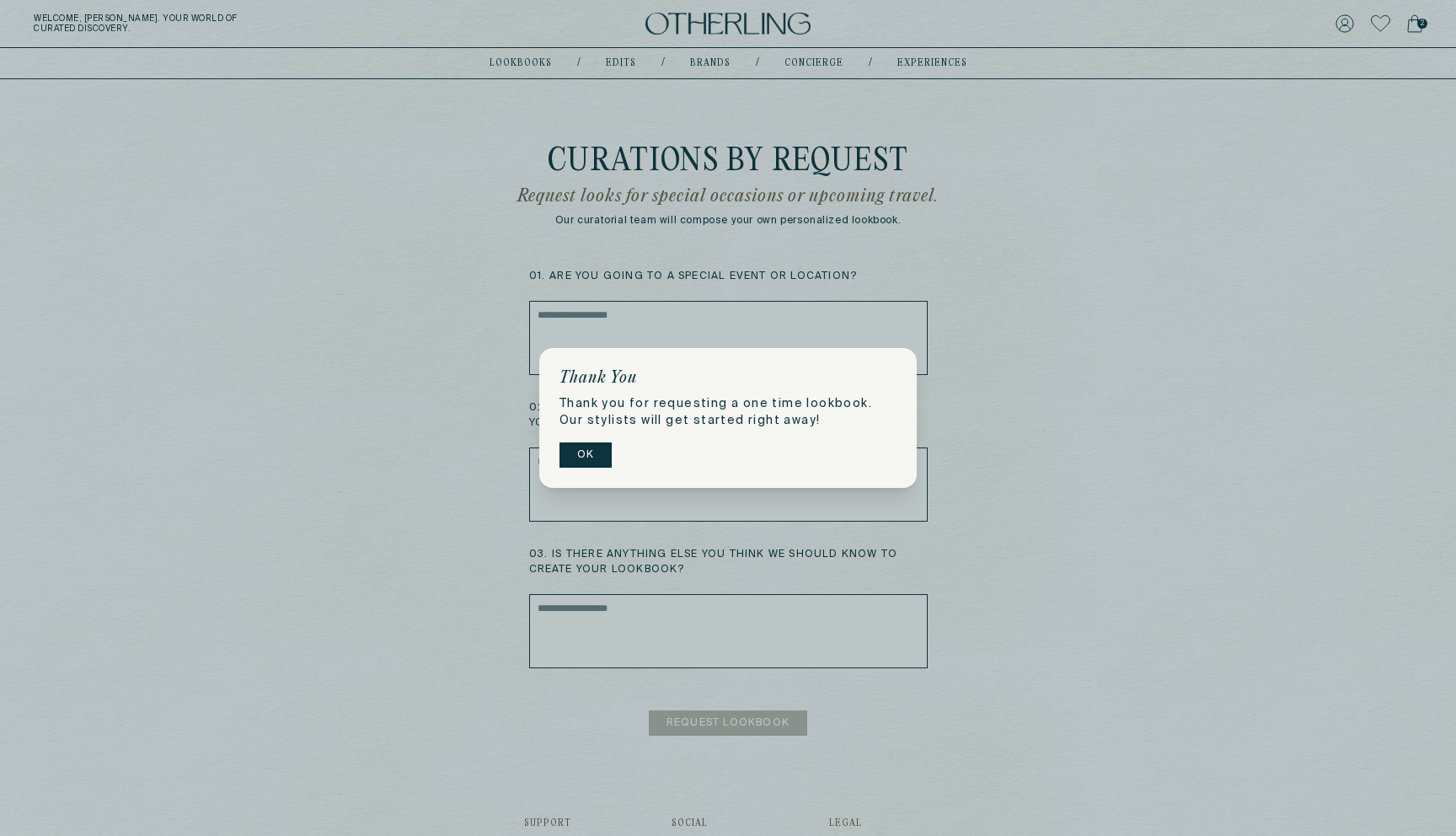
click at [583, 459] on button "OK" at bounding box center [585, 455] width 53 height 25
